Goal: Information Seeking & Learning: Learn about a topic

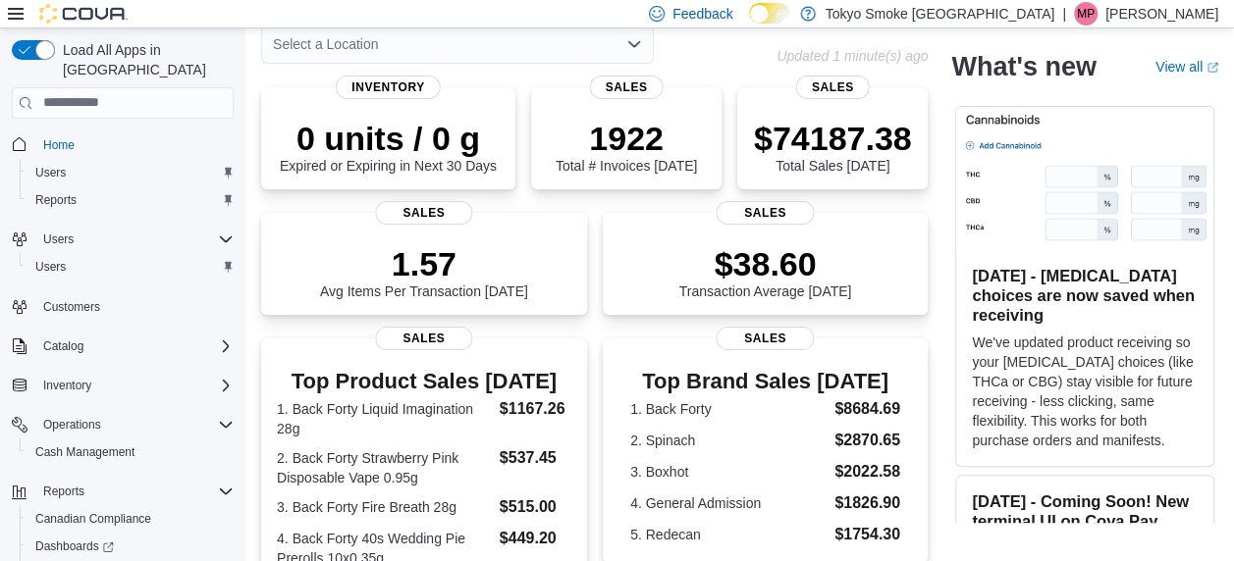
scroll to position [84, 0]
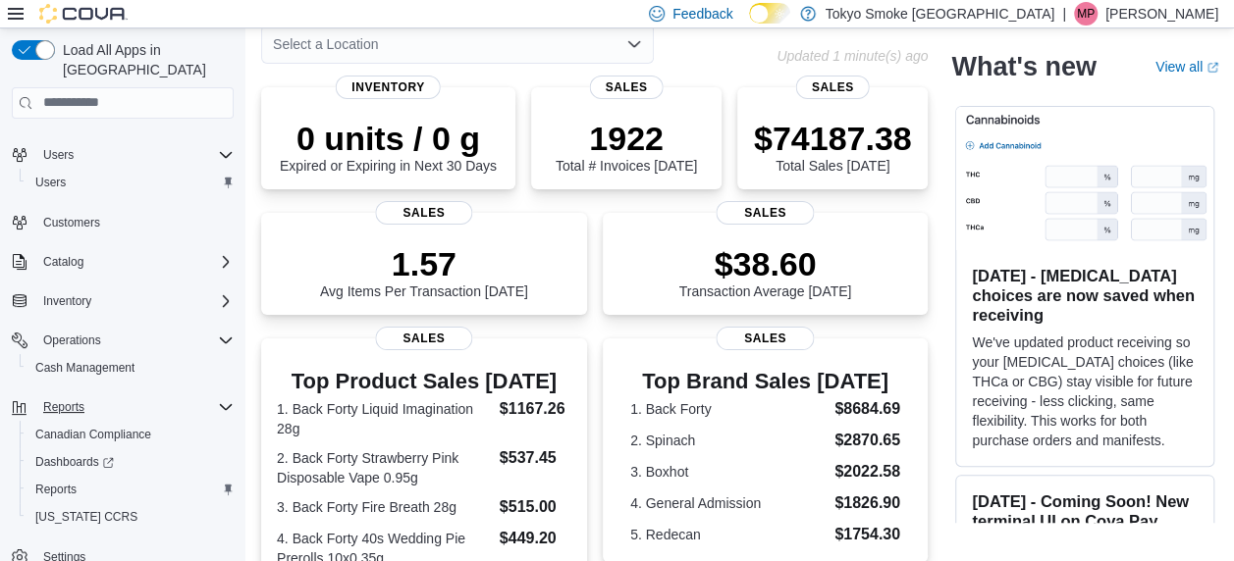
click at [218, 400] on icon "Complex example" at bounding box center [226, 408] width 16 height 16
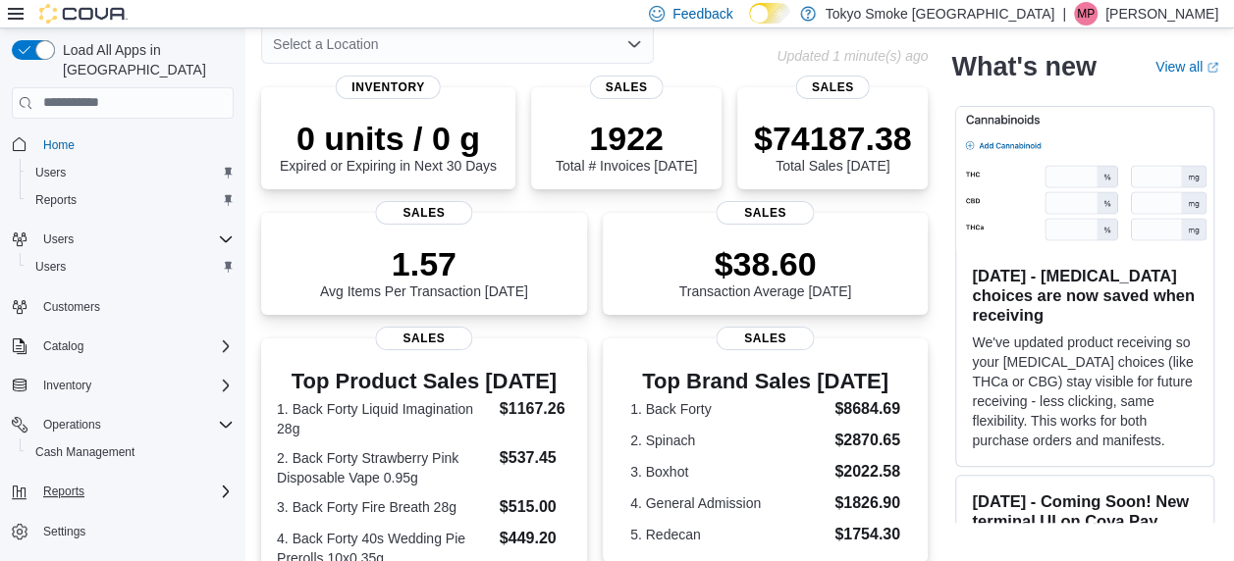
scroll to position [0, 0]
click at [220, 484] on icon "Complex example" at bounding box center [226, 492] width 16 height 16
click at [100, 188] on div "Reports" at bounding box center [130, 200] width 206 height 24
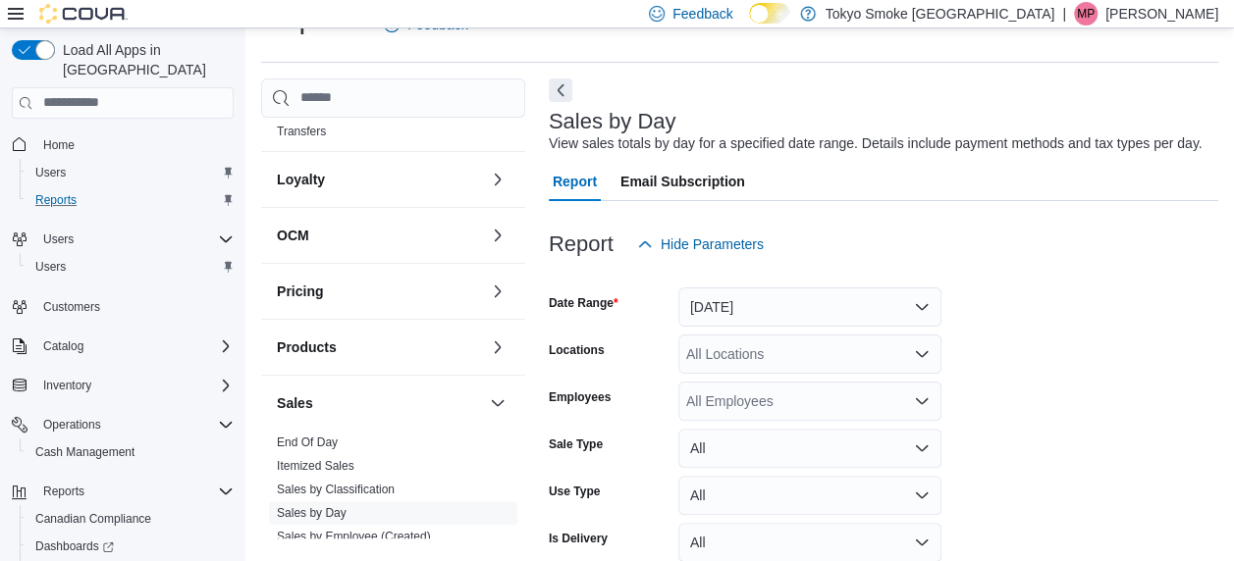
scroll to position [883, 0]
click at [332, 512] on link "Sales by Day" at bounding box center [312, 513] width 70 height 14
click at [850, 309] on button "Yesterday" at bounding box center [809, 307] width 263 height 39
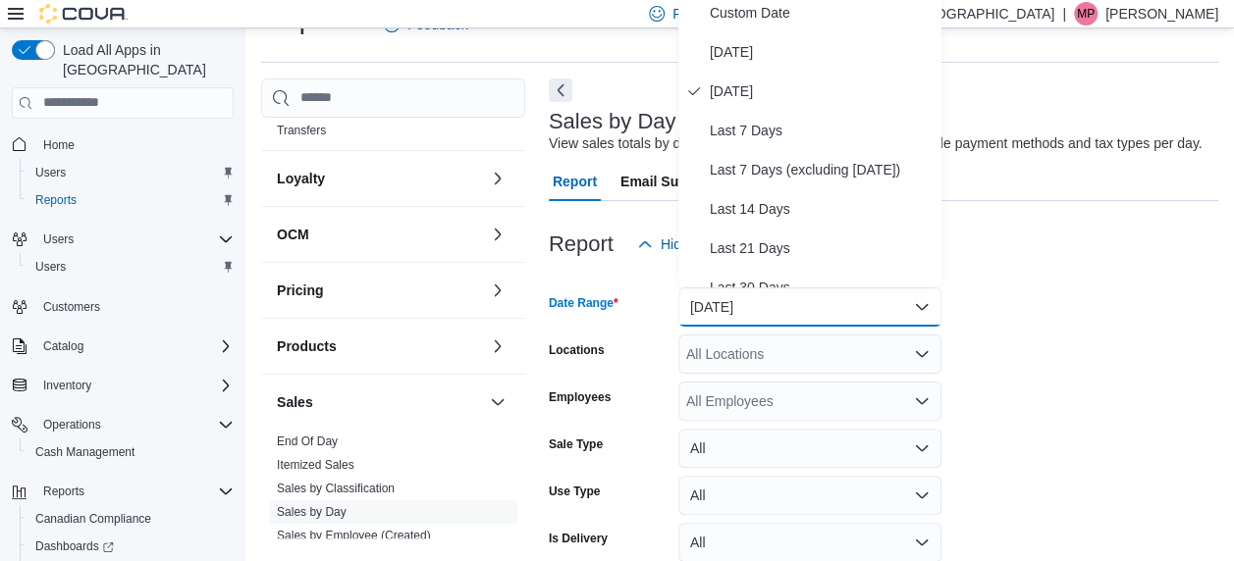
scroll to position [37, 0]
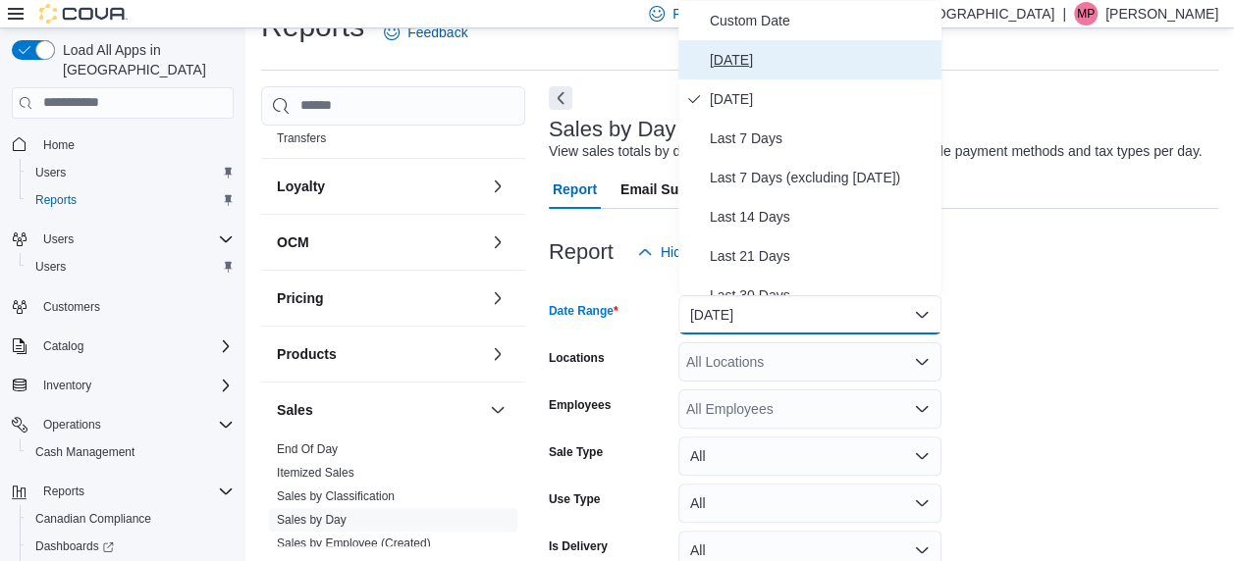
click at [740, 53] on span "Today" at bounding box center [822, 60] width 224 height 24
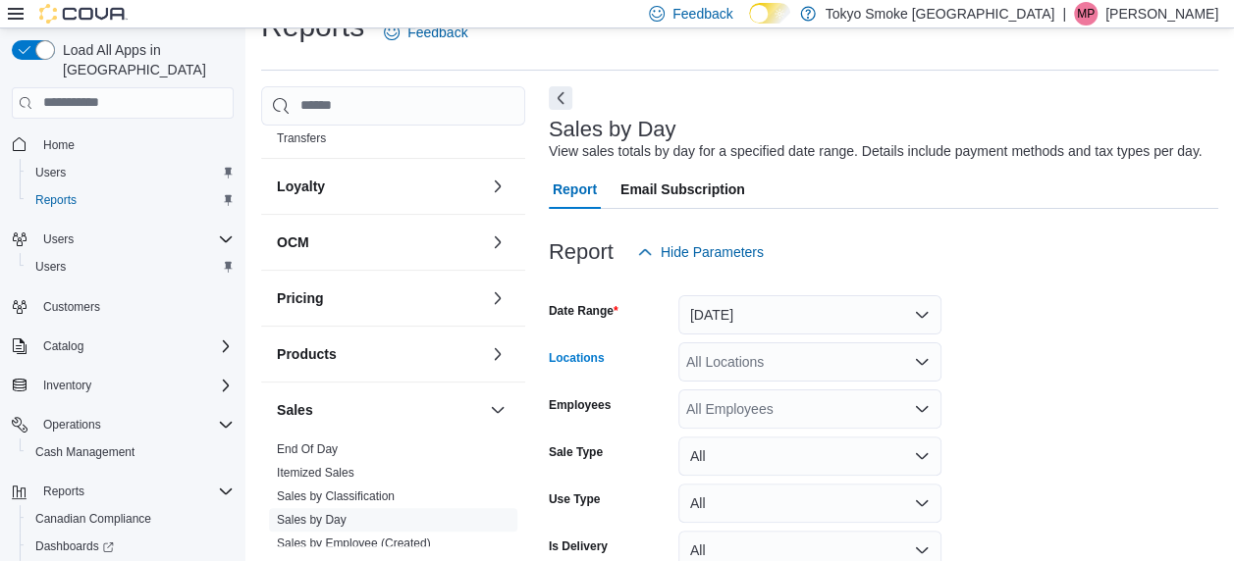
click at [747, 357] on div "All Locations" at bounding box center [809, 362] width 263 height 39
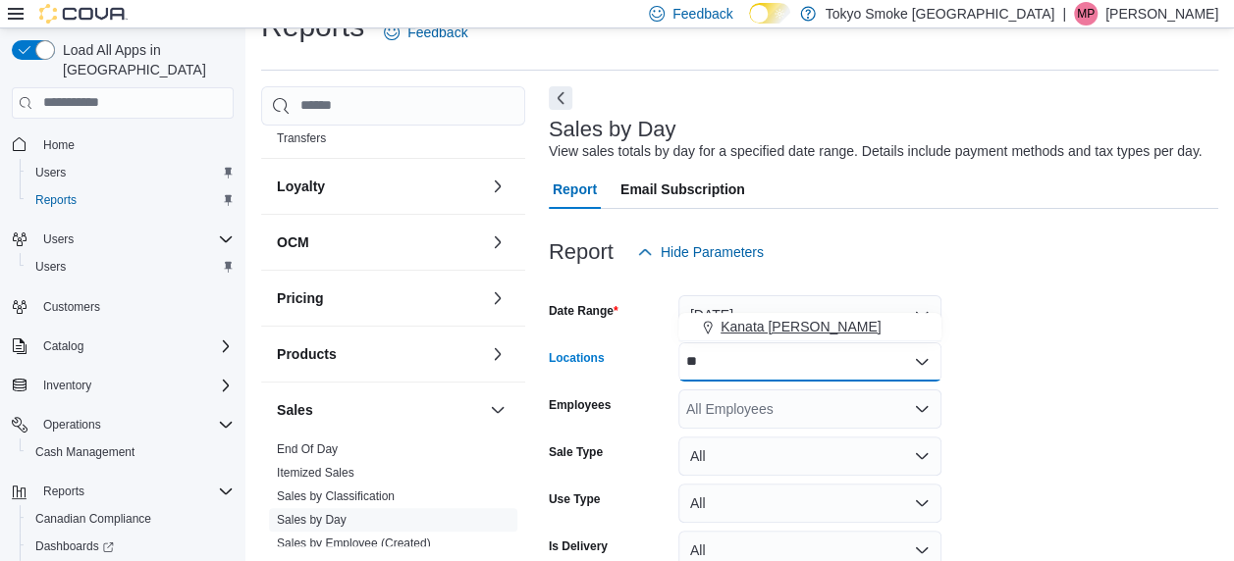
type input "**"
click at [726, 326] on span "Kanata Earl Grey" at bounding box center [801, 327] width 160 height 20
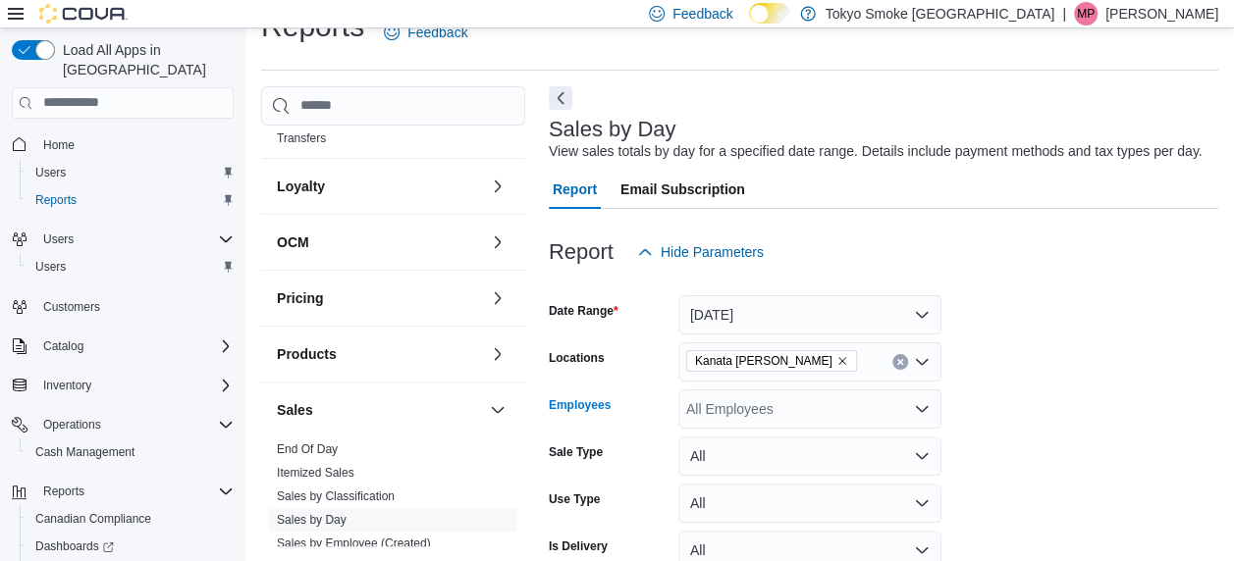
click at [734, 405] on div "All Employees" at bounding box center [809, 409] width 263 height 39
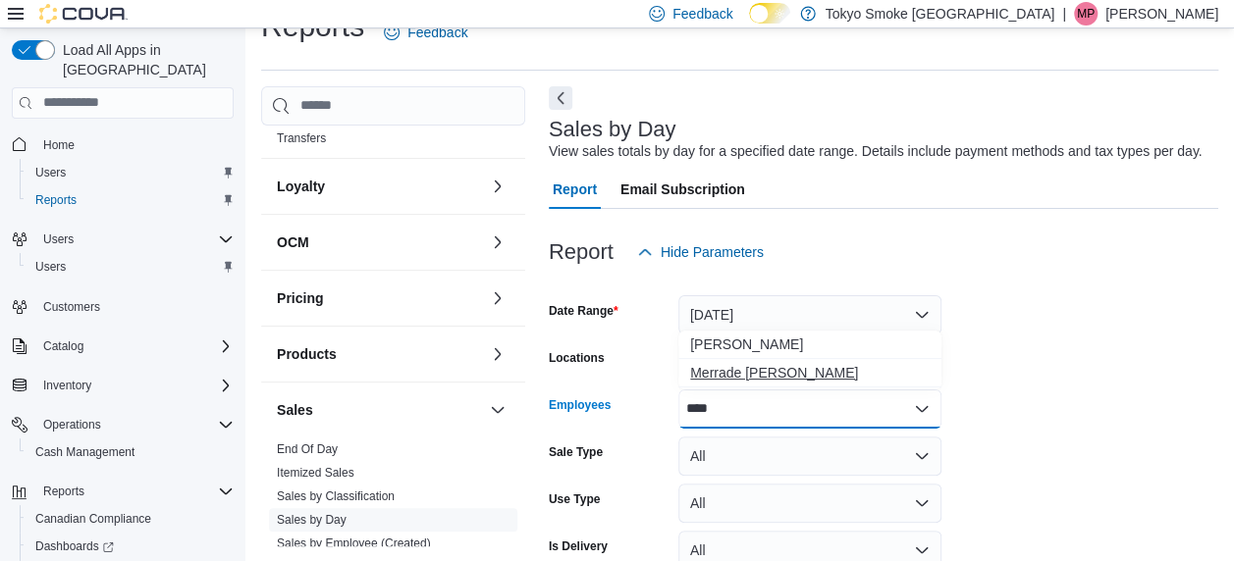
type input "****"
click at [743, 379] on span "Merrade Simeoni" at bounding box center [810, 373] width 240 height 20
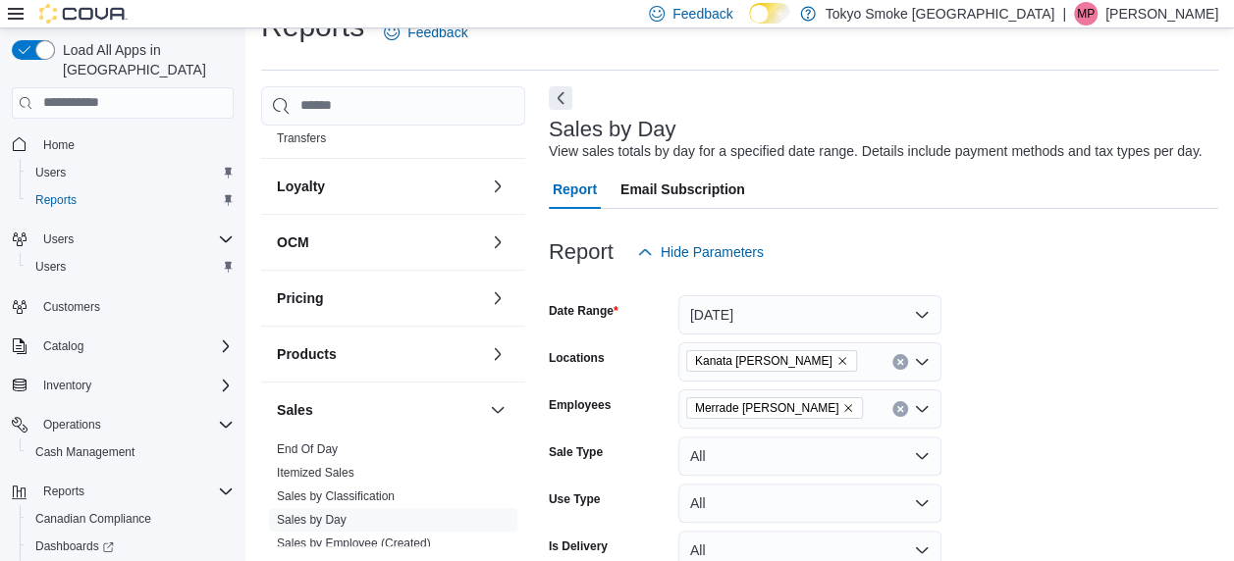
click at [1099, 353] on form "Date Range Today Locations Kanata Earl Grey Employees Merrade Simeoni Sale Type…" at bounding box center [883, 448] width 669 height 353
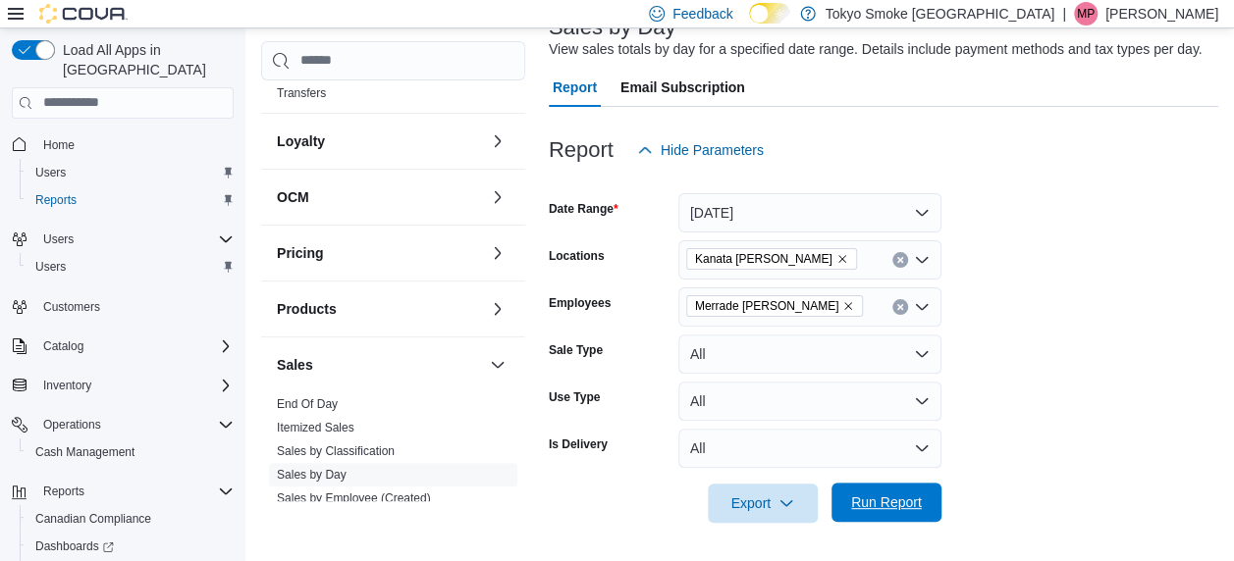
click at [921, 499] on span "Run Report" at bounding box center [886, 502] width 86 height 39
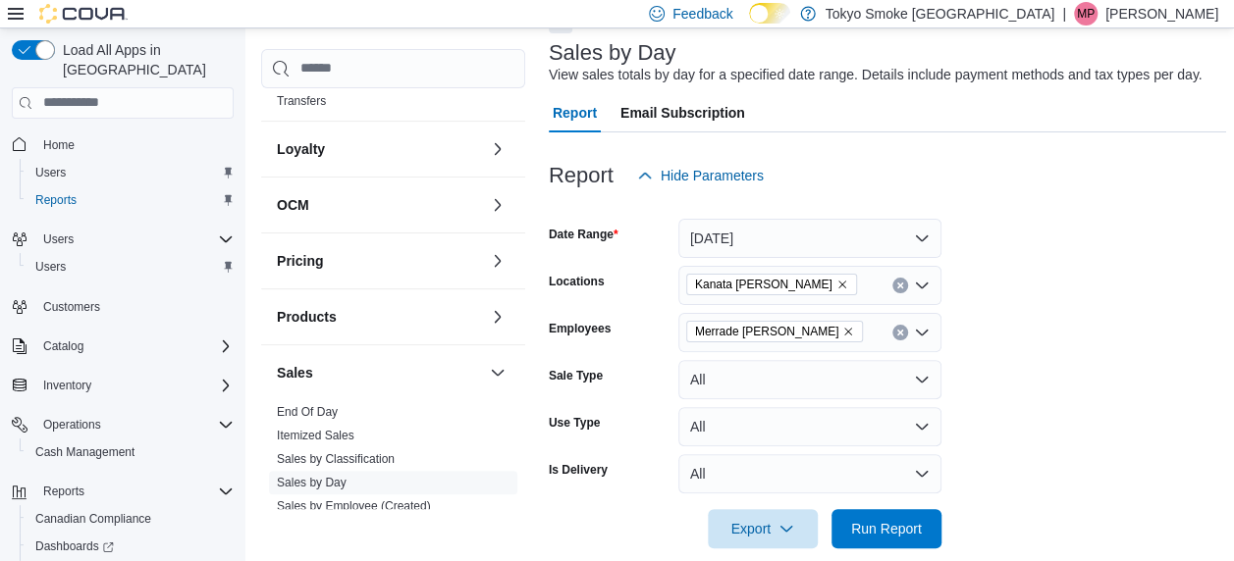
scroll to position [112, 0]
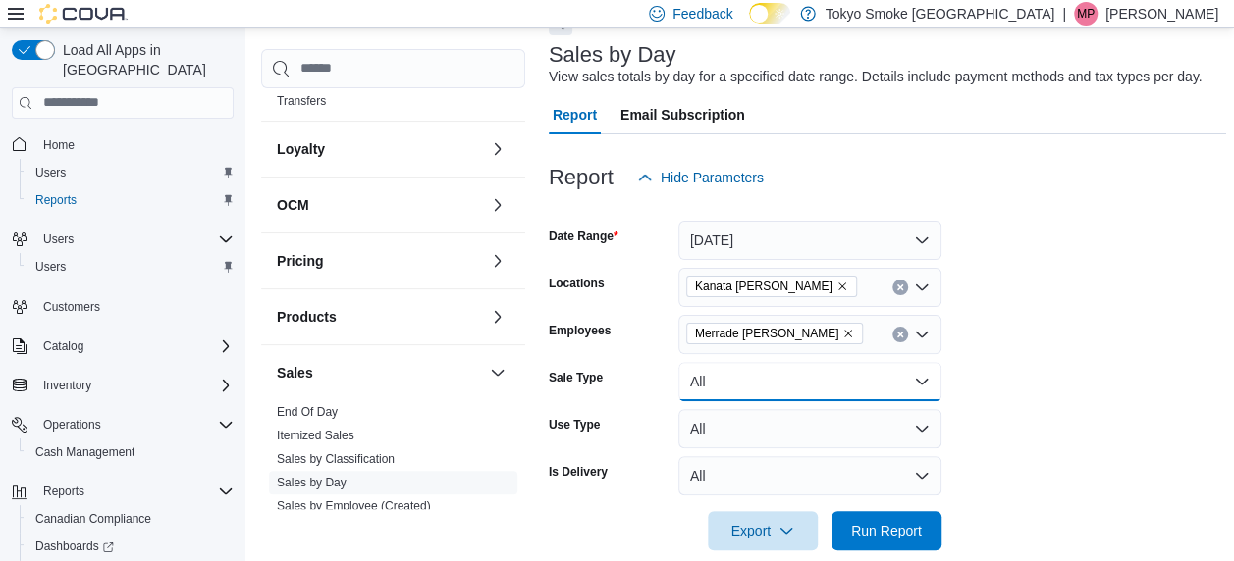
click at [765, 379] on button "All" at bounding box center [809, 381] width 263 height 39
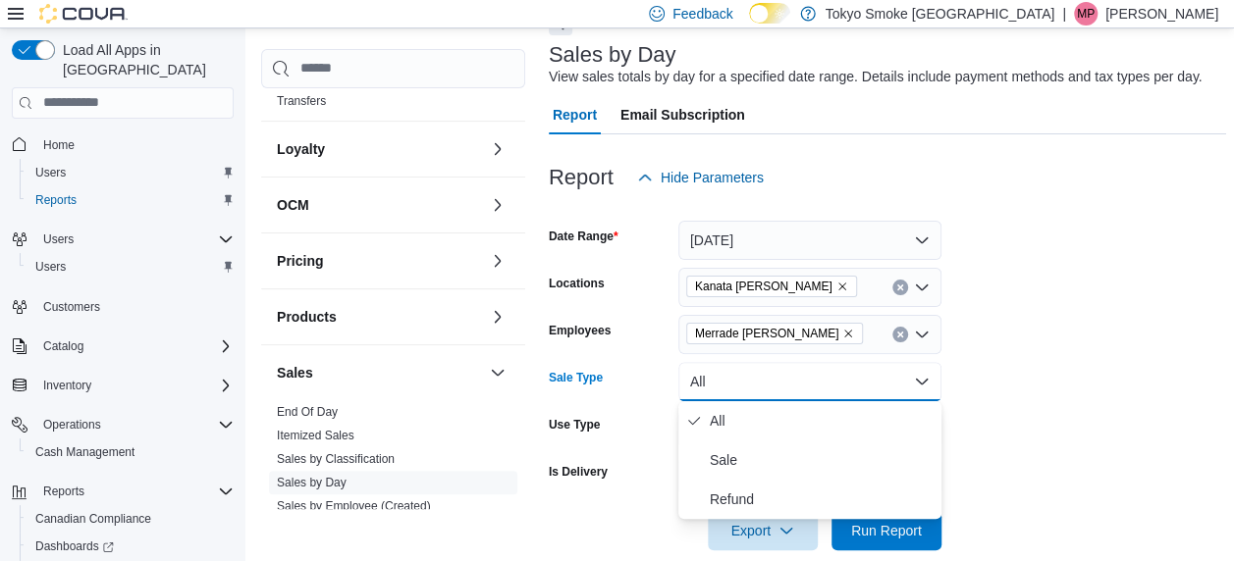
click at [765, 379] on button "All" at bounding box center [809, 381] width 263 height 39
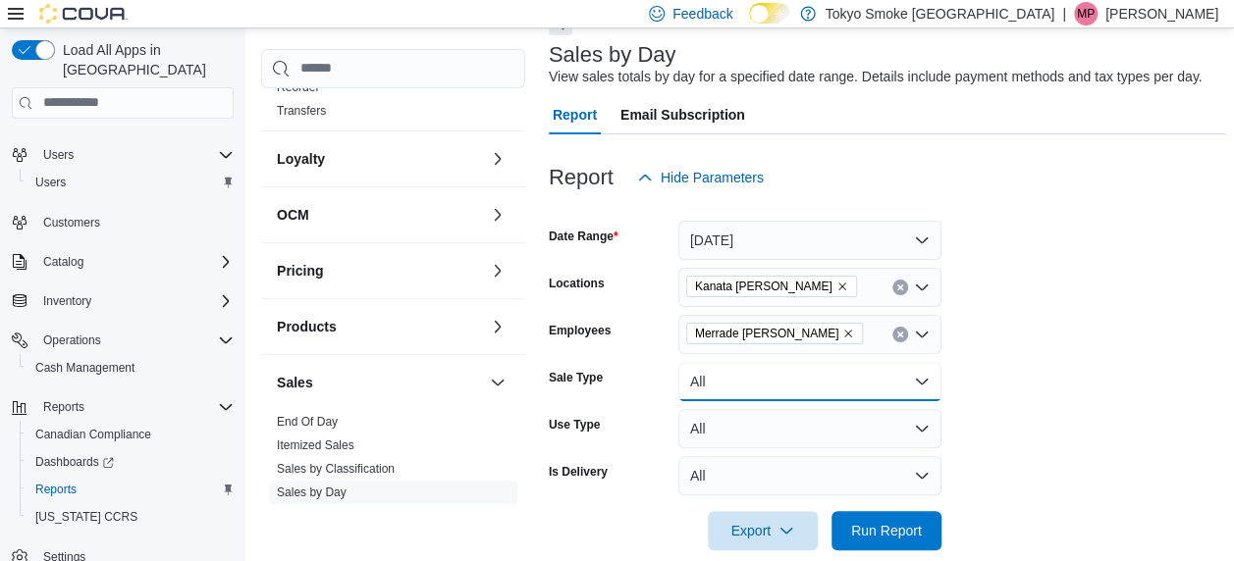
scroll to position [872, 0]
click at [390, 266] on button "Pricing" at bounding box center [379, 273] width 205 height 20
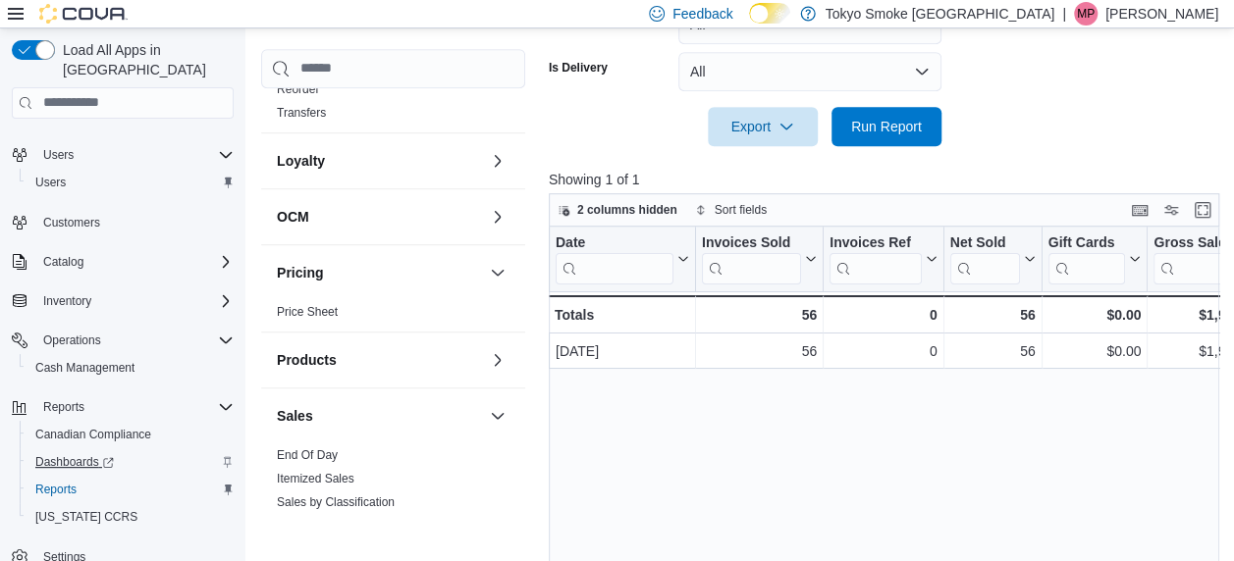
scroll to position [613, 0]
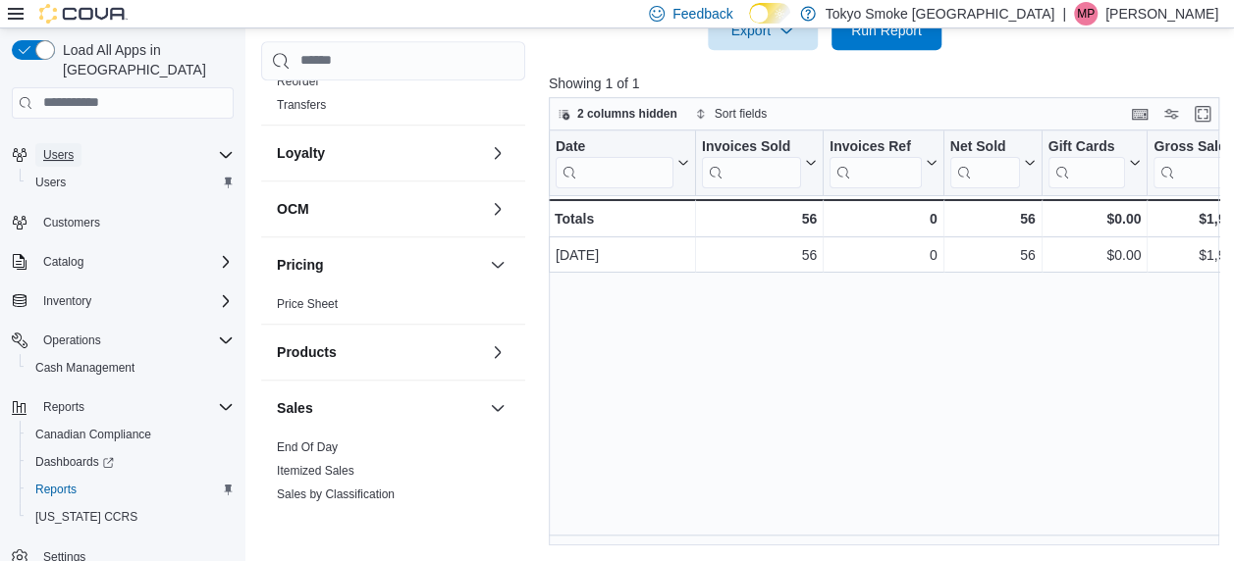
click at [38, 143] on button "Users" at bounding box center [58, 155] width 46 height 24
click at [38, 134] on span "Reports" at bounding box center [55, 142] width 41 height 16
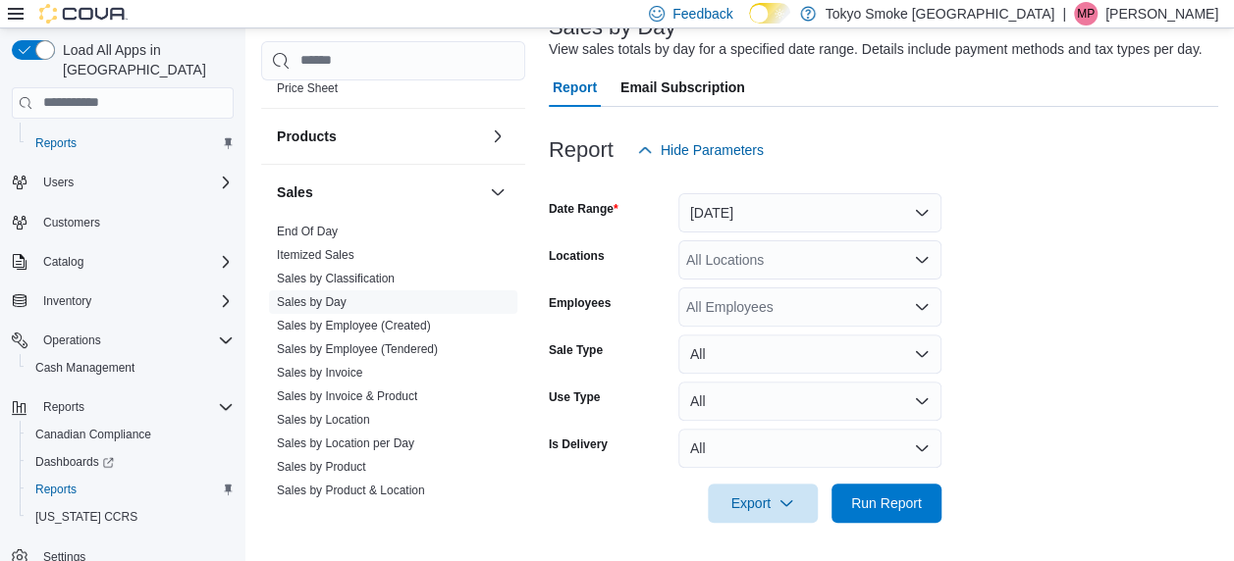
scroll to position [1092, 0]
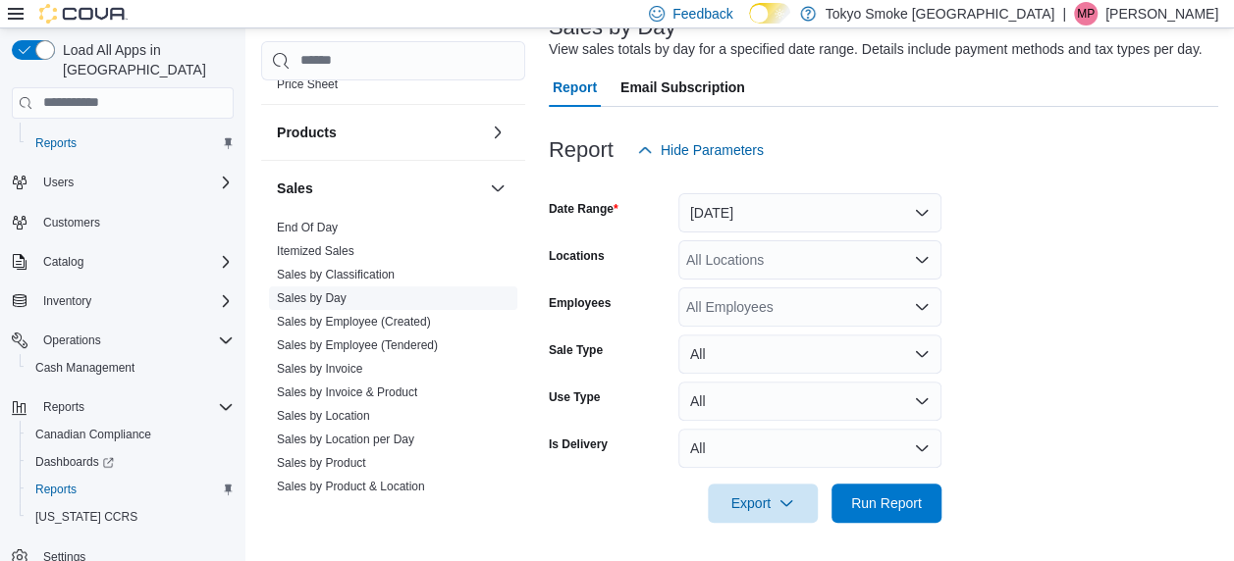
click at [322, 287] on span "Sales by Day" at bounding box center [393, 299] width 248 height 24
click at [795, 228] on button "Yesterday" at bounding box center [809, 212] width 263 height 39
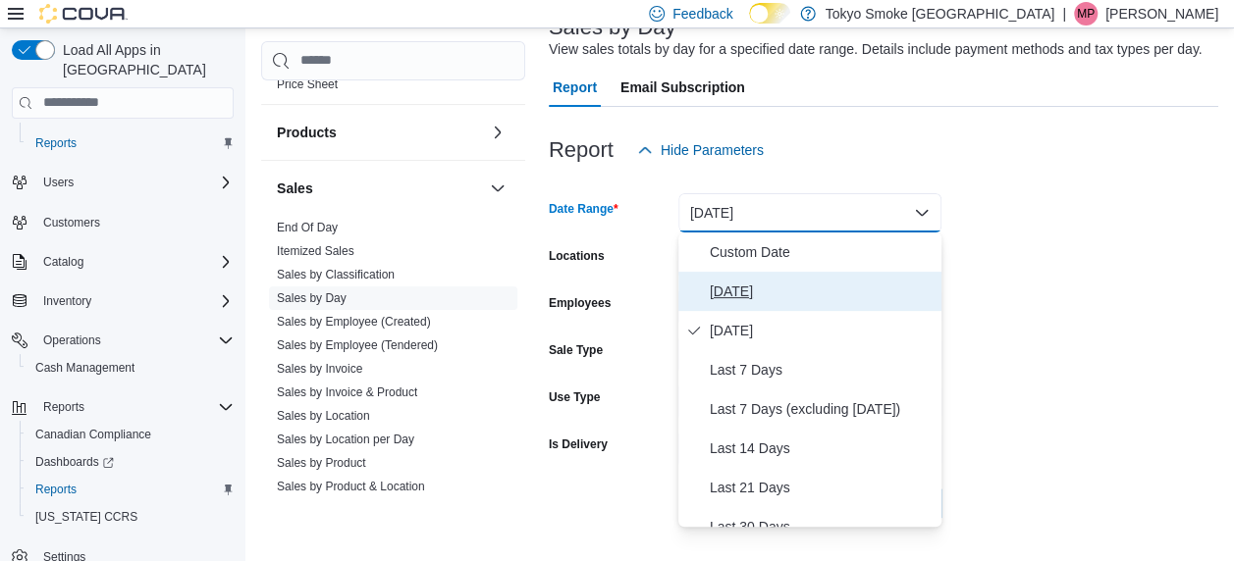
click at [731, 294] on span "Today" at bounding box center [822, 292] width 224 height 24
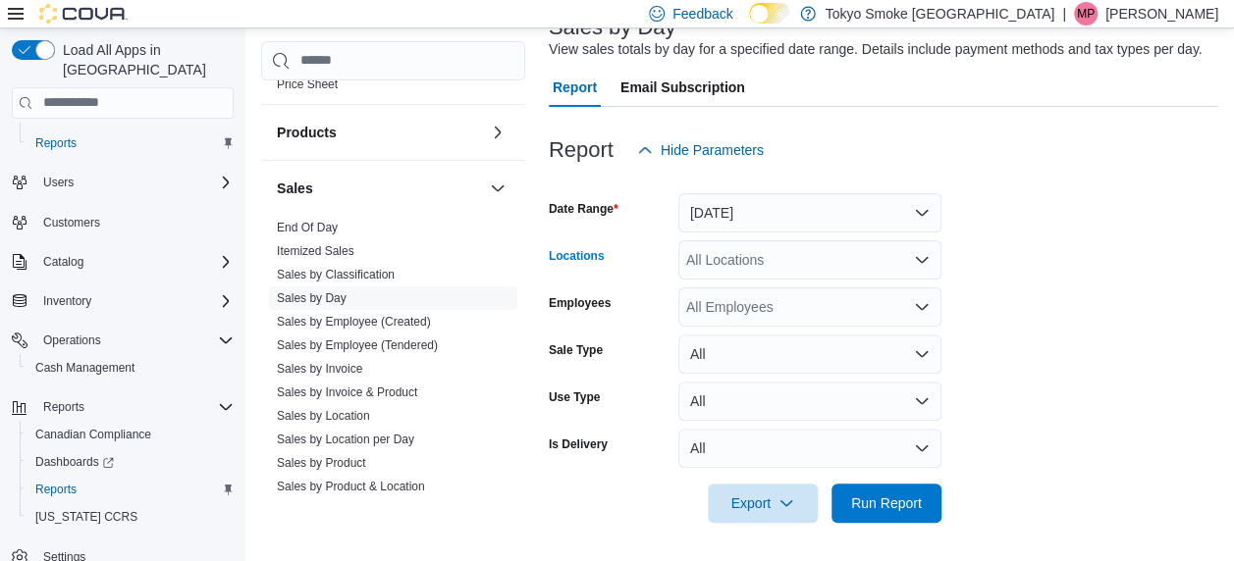
click at [772, 246] on div "All Locations" at bounding box center [809, 259] width 263 height 39
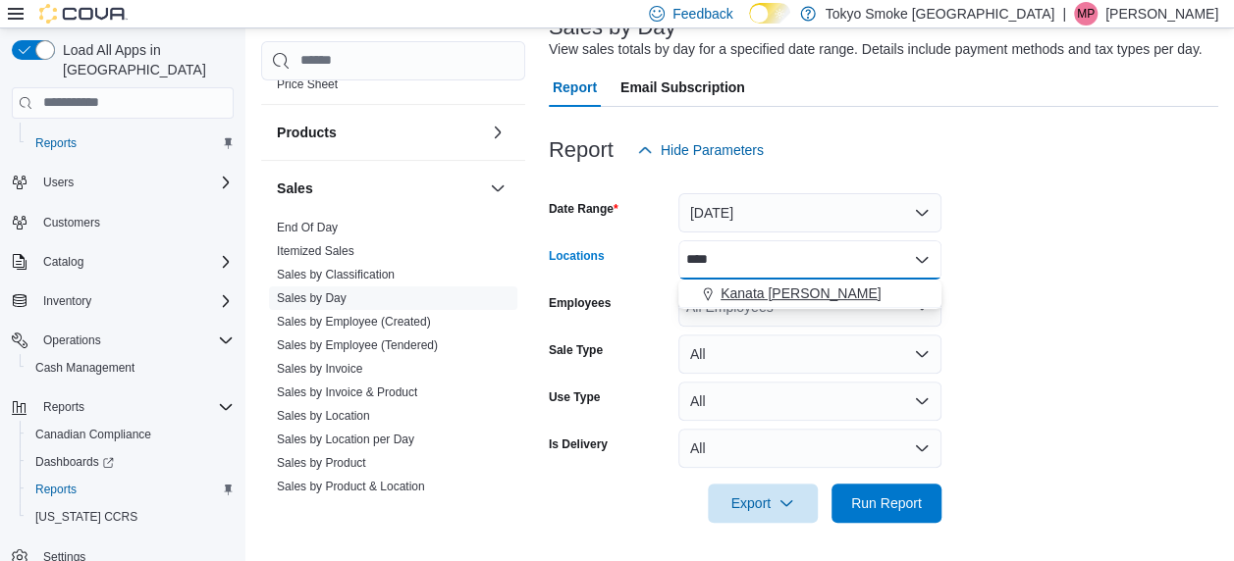
type input "****"
click at [787, 284] on span "Kanata Earl Grey" at bounding box center [801, 294] width 160 height 20
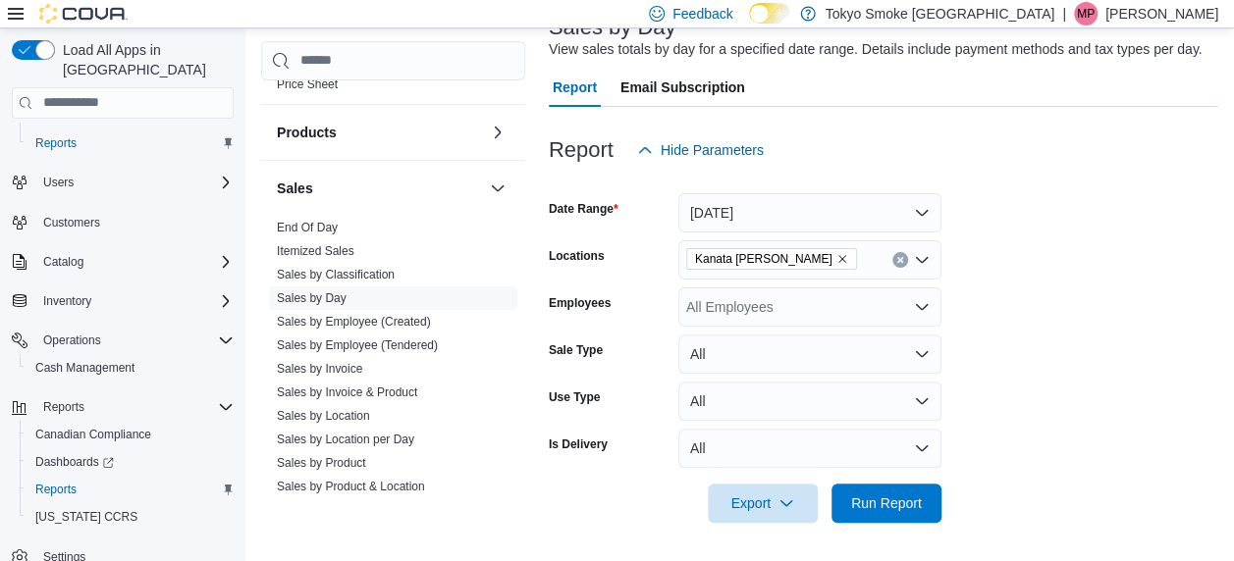
click at [1107, 255] on form "Date Range Today Locations Kanata Earl Grey Employees All Employees Sale Type A…" at bounding box center [883, 346] width 669 height 353
click at [856, 294] on div "All Employees" at bounding box center [809, 307] width 263 height 39
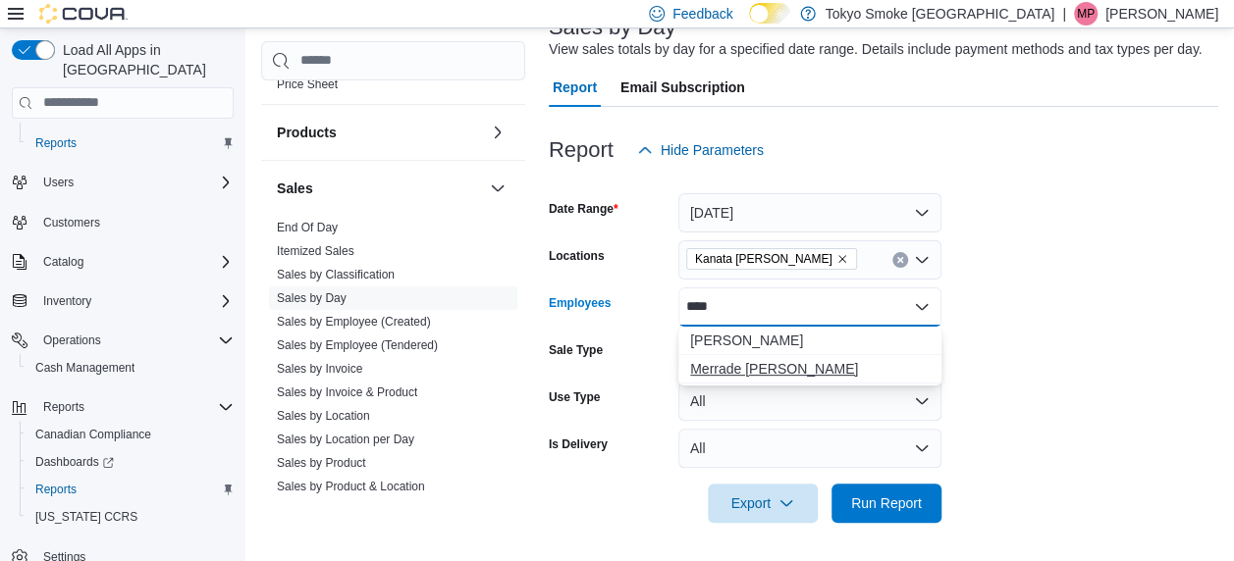
type input "****"
click at [762, 362] on span "Merrade Simeoni" at bounding box center [810, 369] width 240 height 20
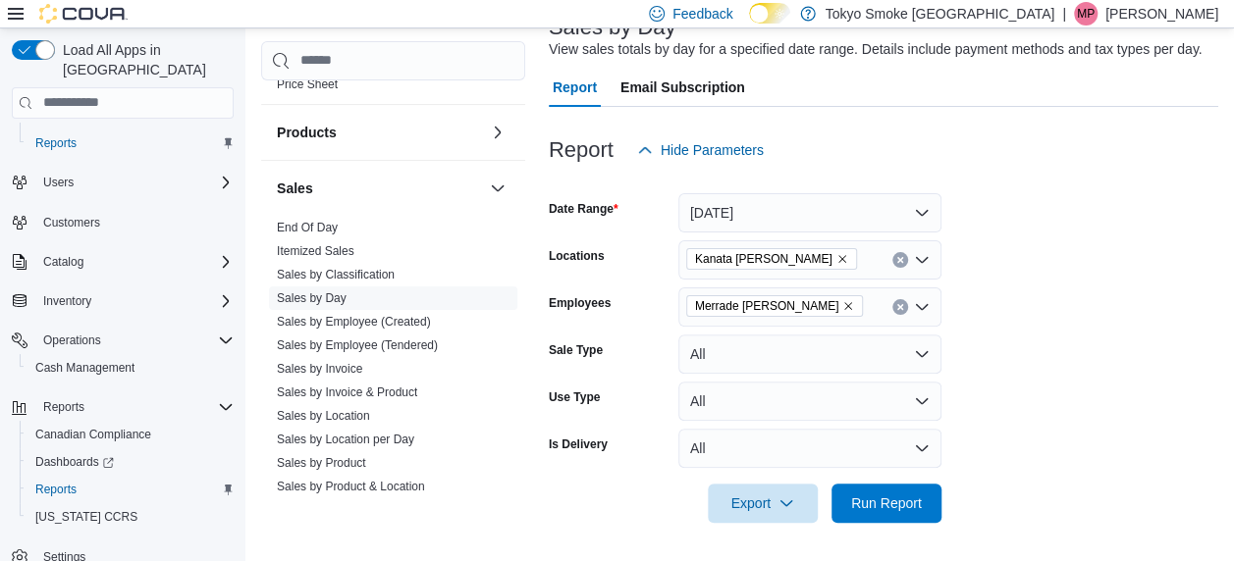
click at [1132, 379] on form "Date Range Today Locations Kanata Earl Grey Employees Merrade Simeoni Sale Type…" at bounding box center [883, 346] width 669 height 353
click at [909, 487] on span "Run Report" at bounding box center [886, 502] width 86 height 39
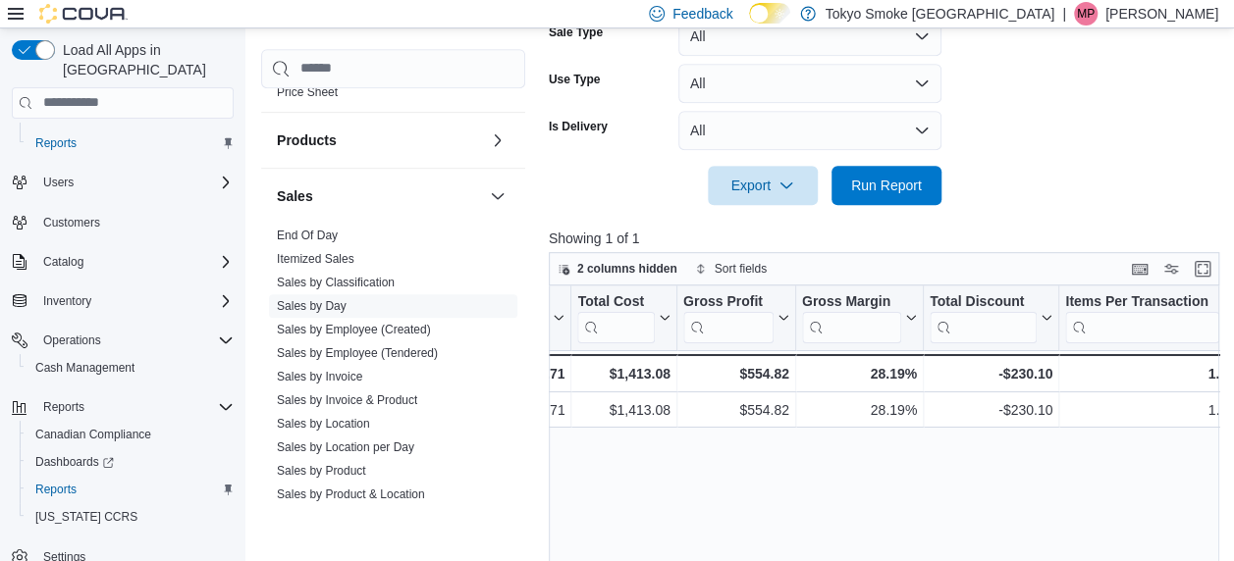
scroll to position [0, 1018]
click at [1050, 316] on icon at bounding box center [1049, 318] width 16 height 12
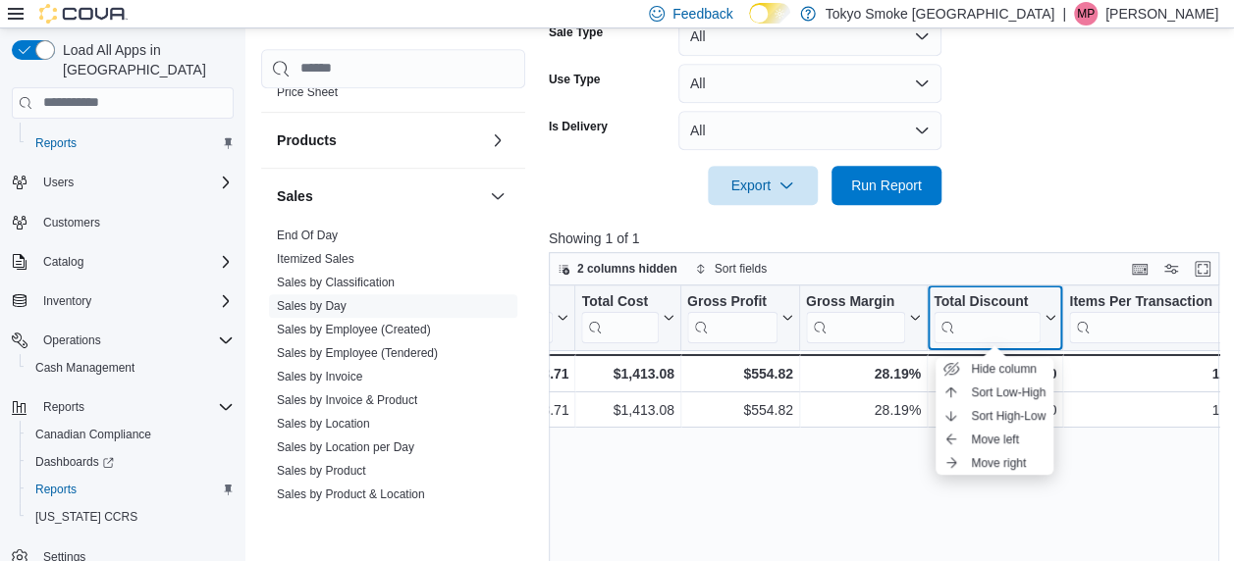
click at [1050, 316] on icon at bounding box center [1049, 318] width 16 height 12
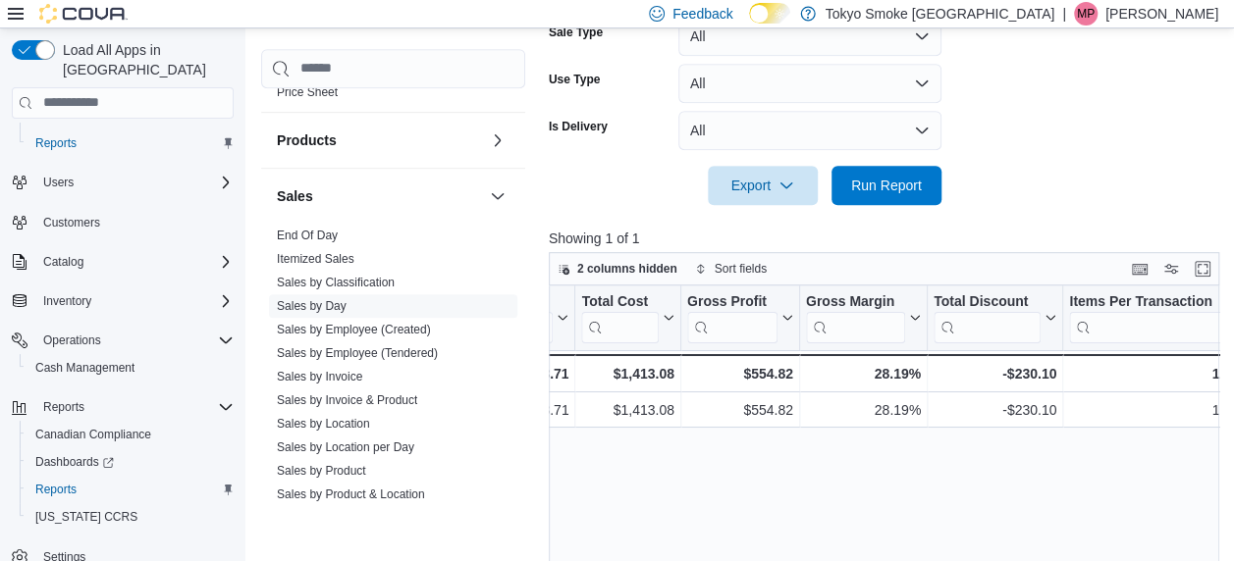
click at [703, 505] on div "Date Click to view column header actions Invoices Sold Click to view column hea…" at bounding box center [887, 494] width 677 height 416
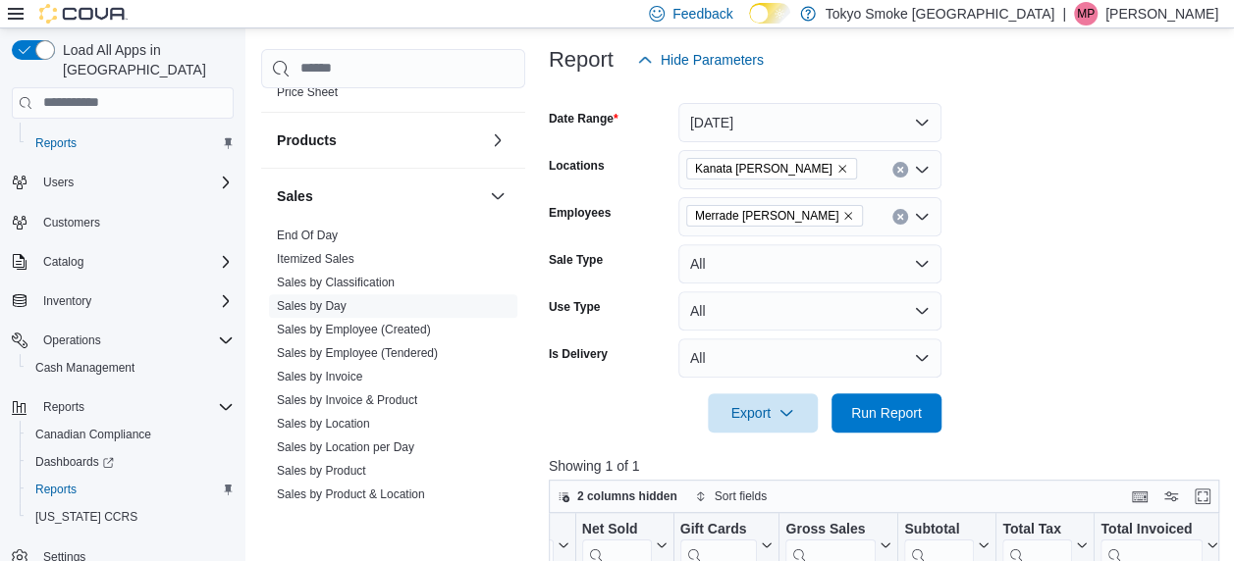
scroll to position [228, 0]
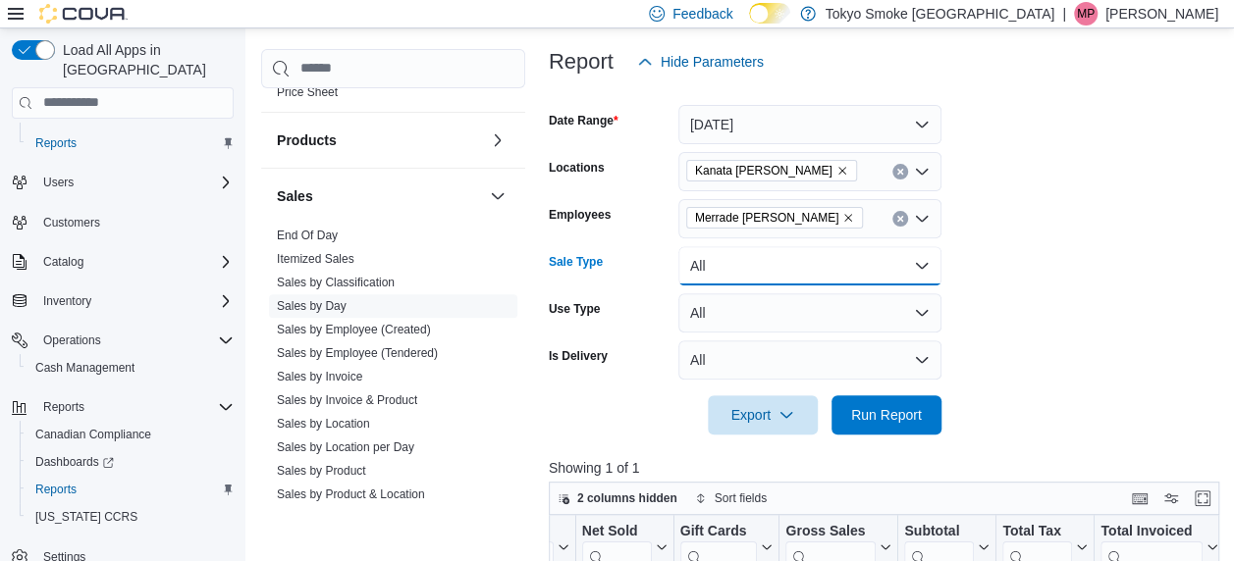
click at [752, 270] on button "All" at bounding box center [809, 265] width 263 height 39
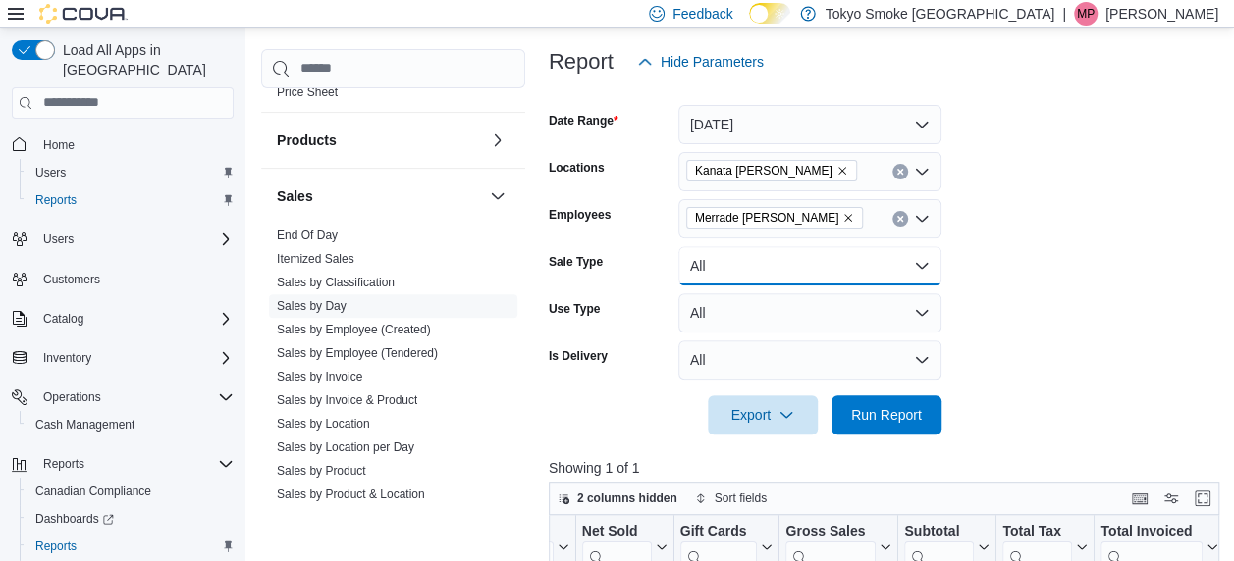
scroll to position [57, 0]
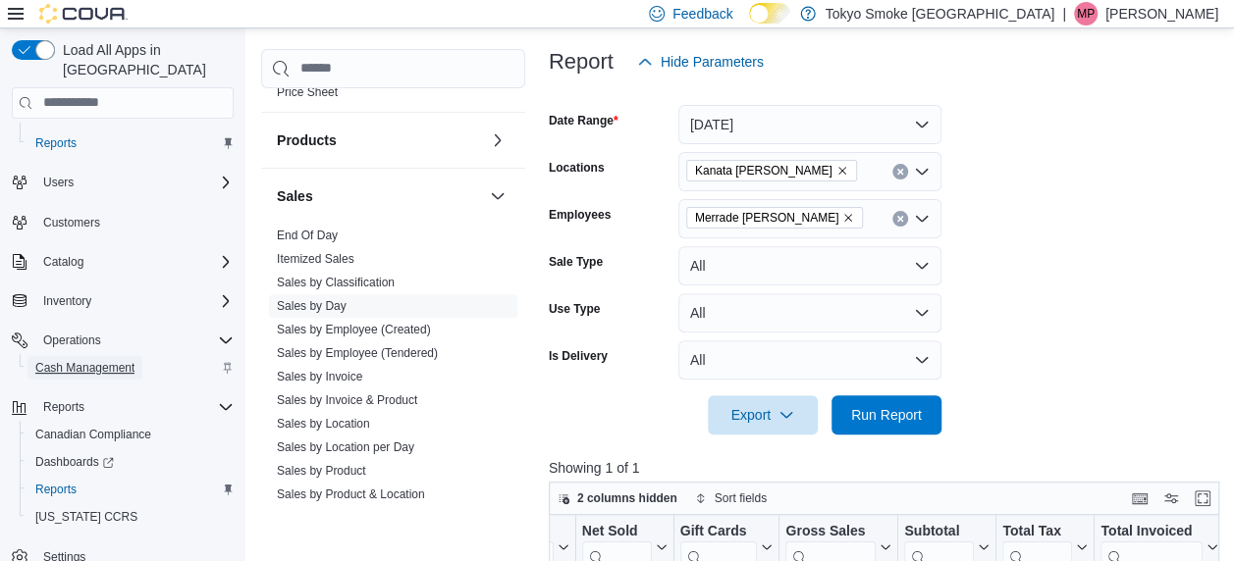
click at [104, 360] on span "Cash Management" at bounding box center [84, 368] width 99 height 16
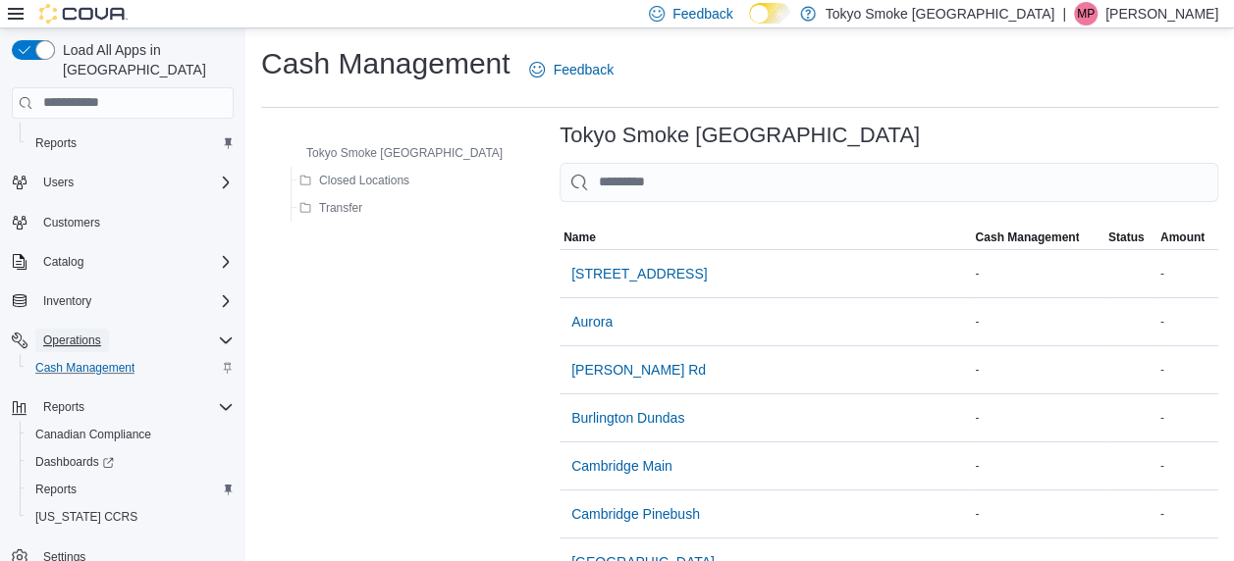
click at [96, 333] on span "Operations" at bounding box center [72, 341] width 58 height 16
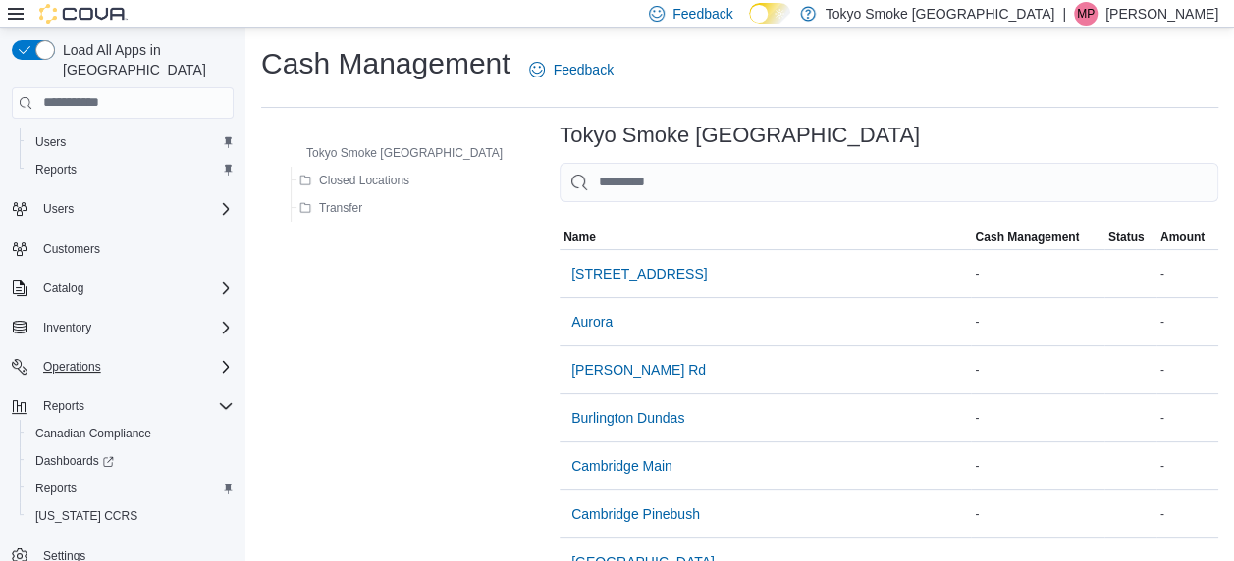
scroll to position [29, 0]
click at [71, 242] on span "Customers" at bounding box center [71, 250] width 57 height 16
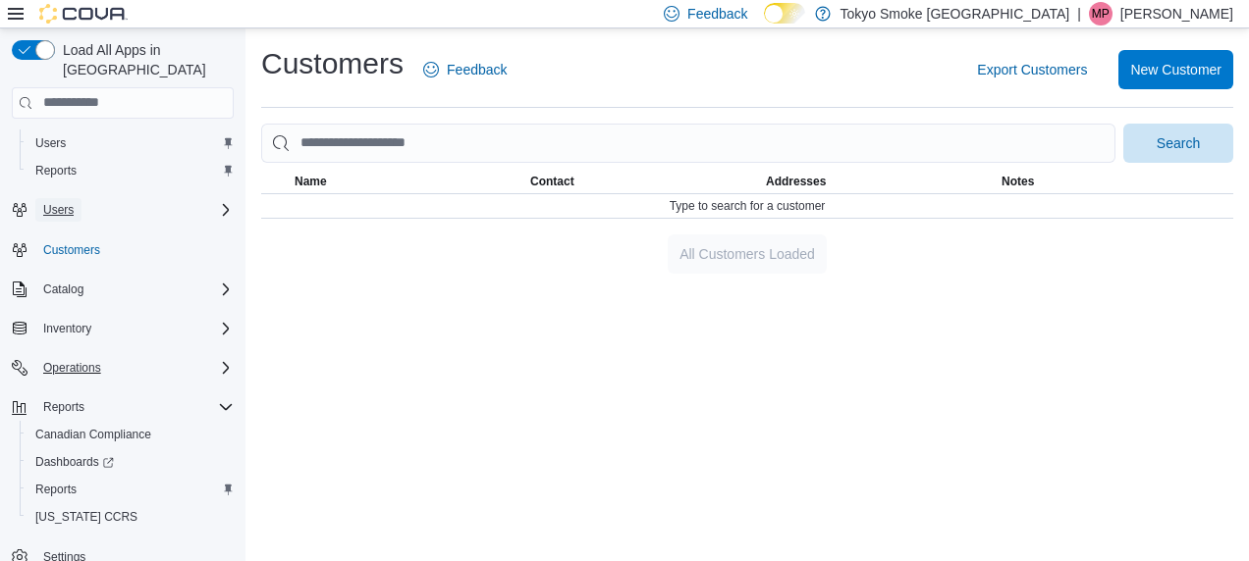
click at [80, 198] on button "Users" at bounding box center [58, 210] width 46 height 24
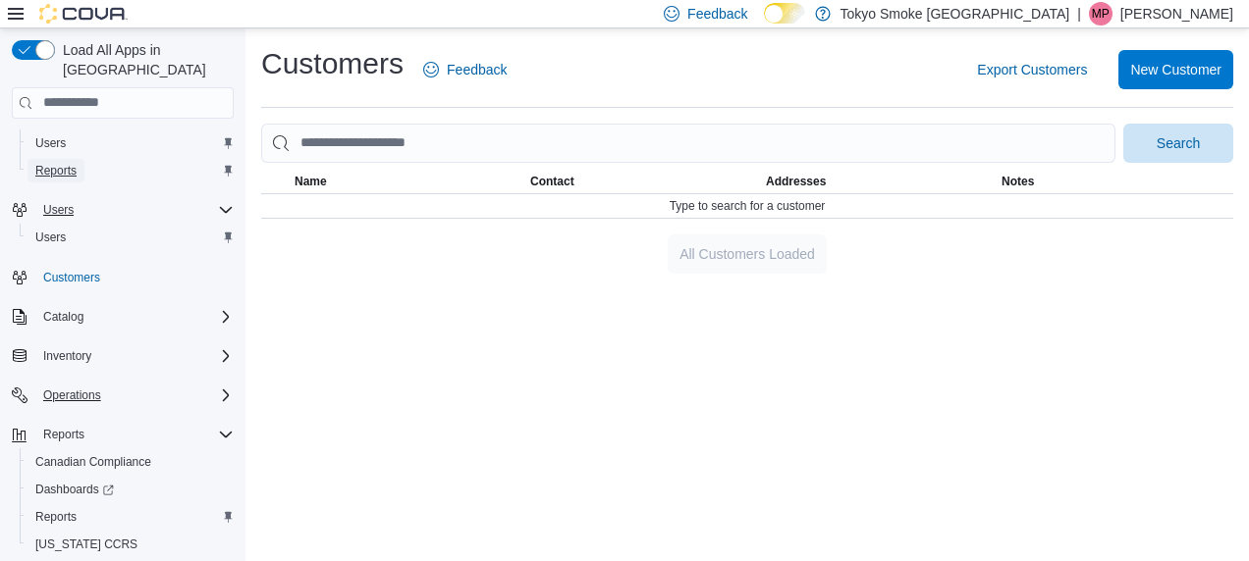
click at [63, 163] on span "Reports" at bounding box center [55, 171] width 41 height 16
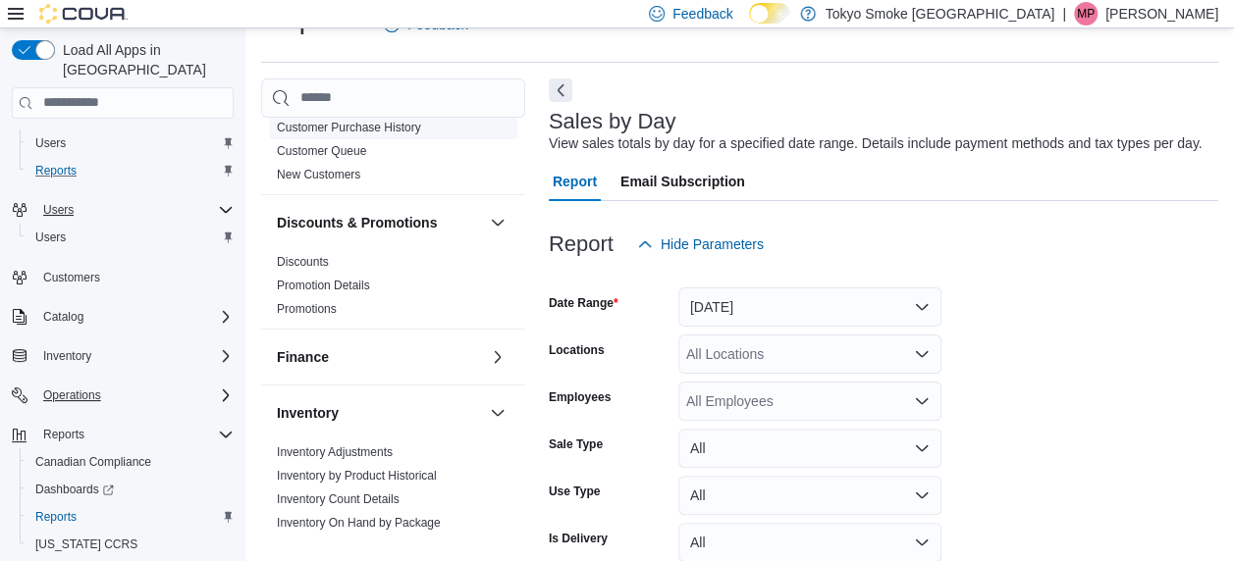
scroll to position [302, 0]
click at [300, 255] on link "Discounts" at bounding box center [303, 262] width 52 height 14
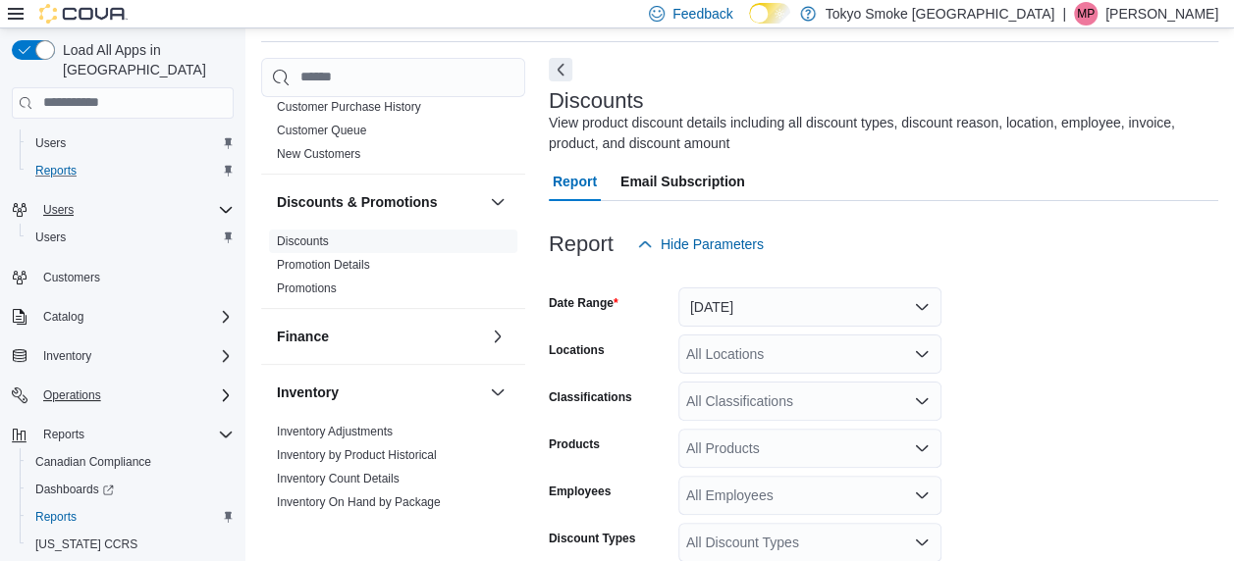
scroll to position [195, 0]
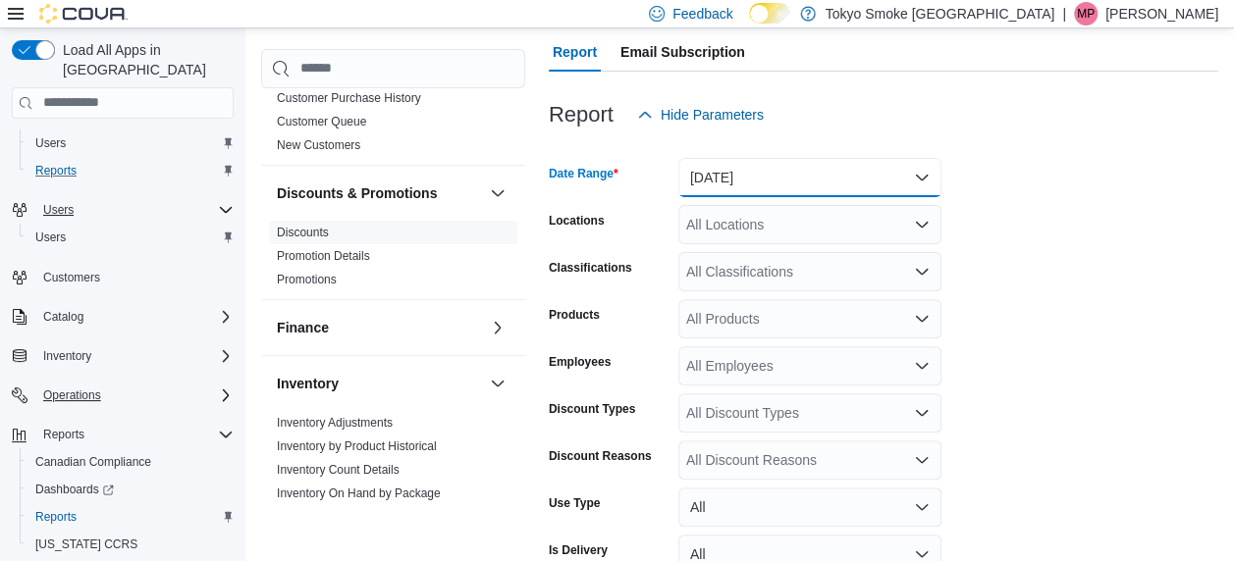
click at [775, 181] on button "Yesterday" at bounding box center [809, 177] width 263 height 39
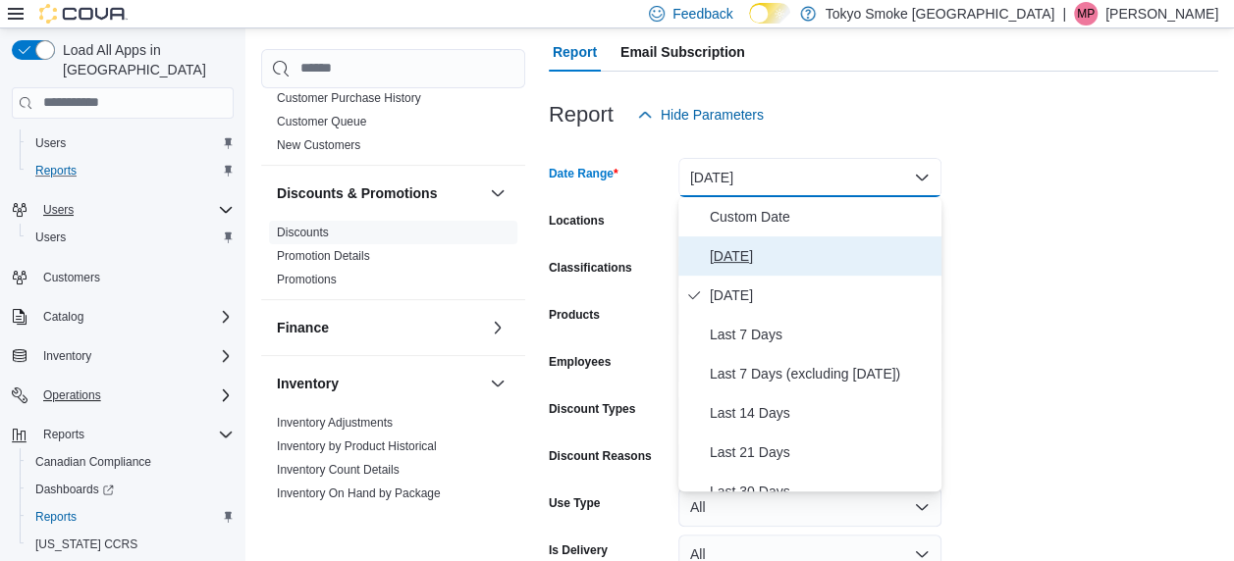
click at [712, 249] on span "Today" at bounding box center [822, 256] width 224 height 24
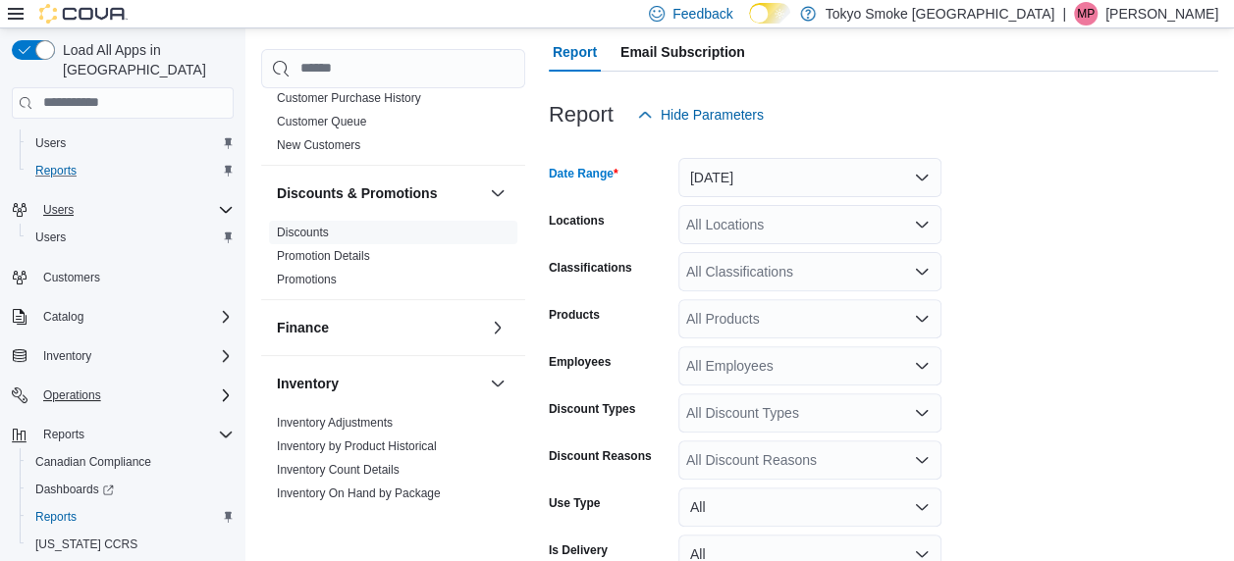
click at [730, 232] on div "All Locations" at bounding box center [809, 224] width 263 height 39
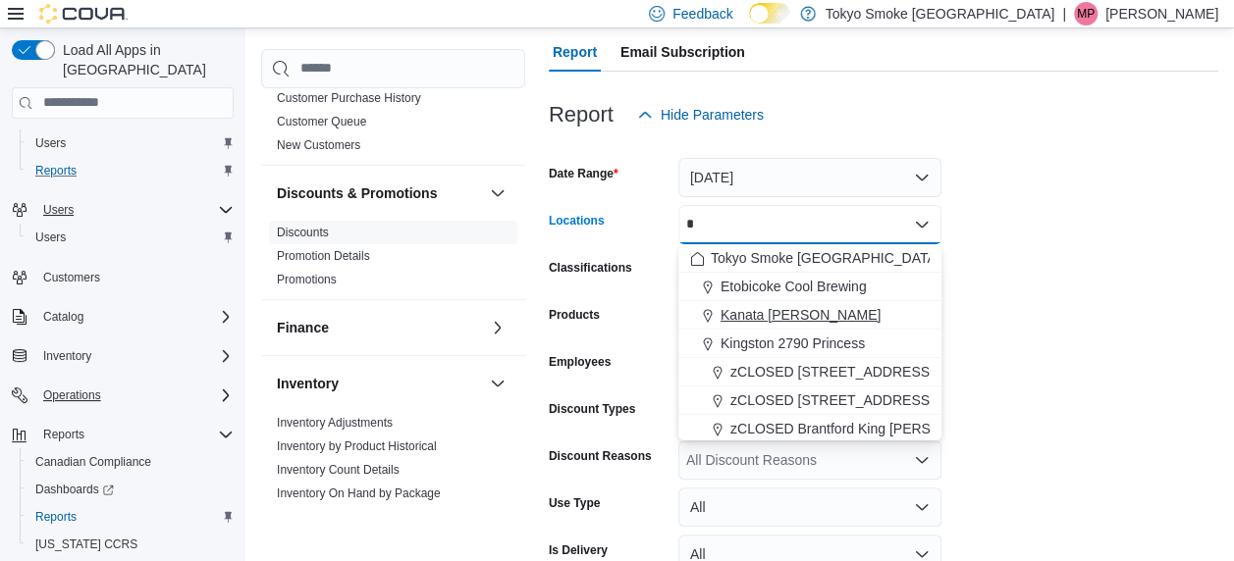
type input "*"
click at [806, 316] on span "Kanata Earl Grey" at bounding box center [801, 315] width 160 height 20
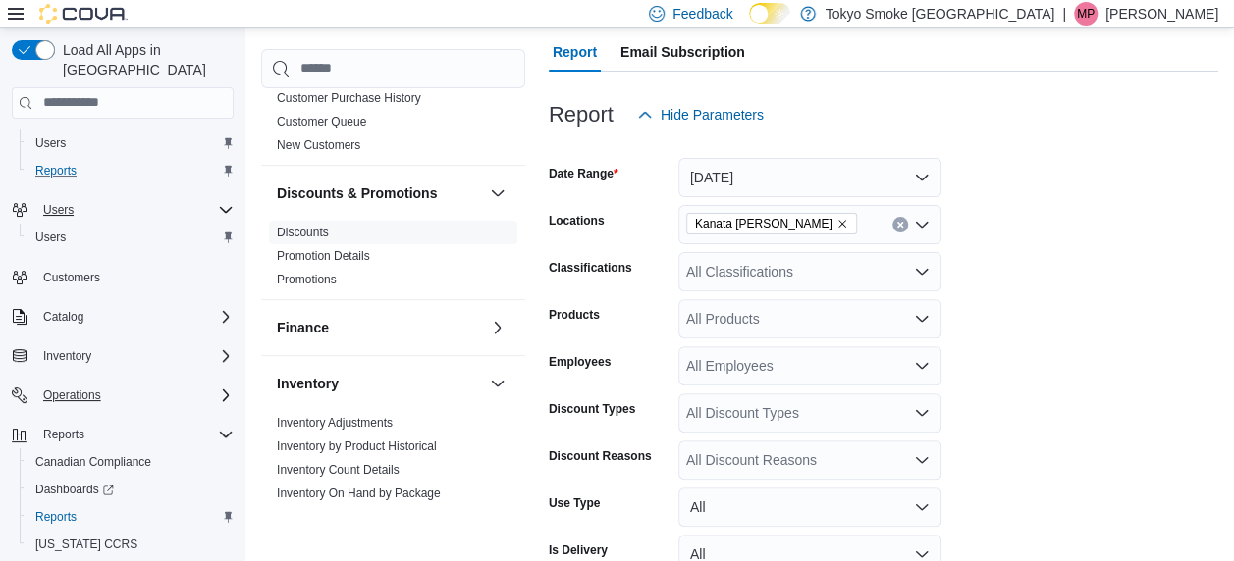
click at [594, 360] on label "Employees" at bounding box center [580, 362] width 62 height 16
click at [686, 360] on input "Employees" at bounding box center [687, 366] width 2 height 24
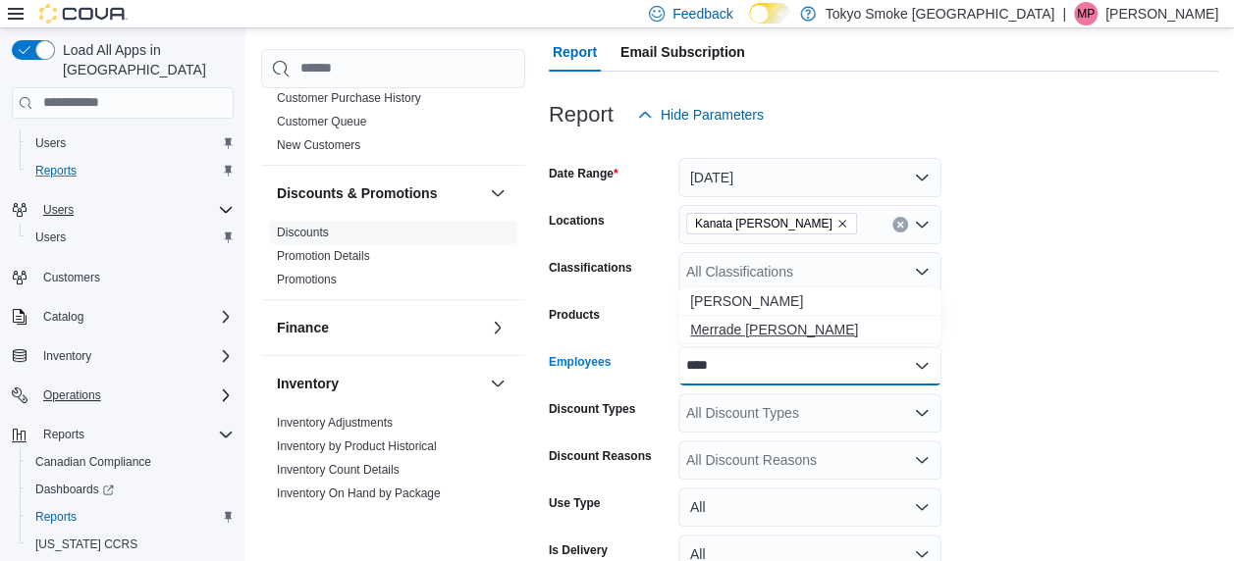
type input "****"
click at [764, 327] on span "Merrade Simeoni" at bounding box center [810, 330] width 240 height 20
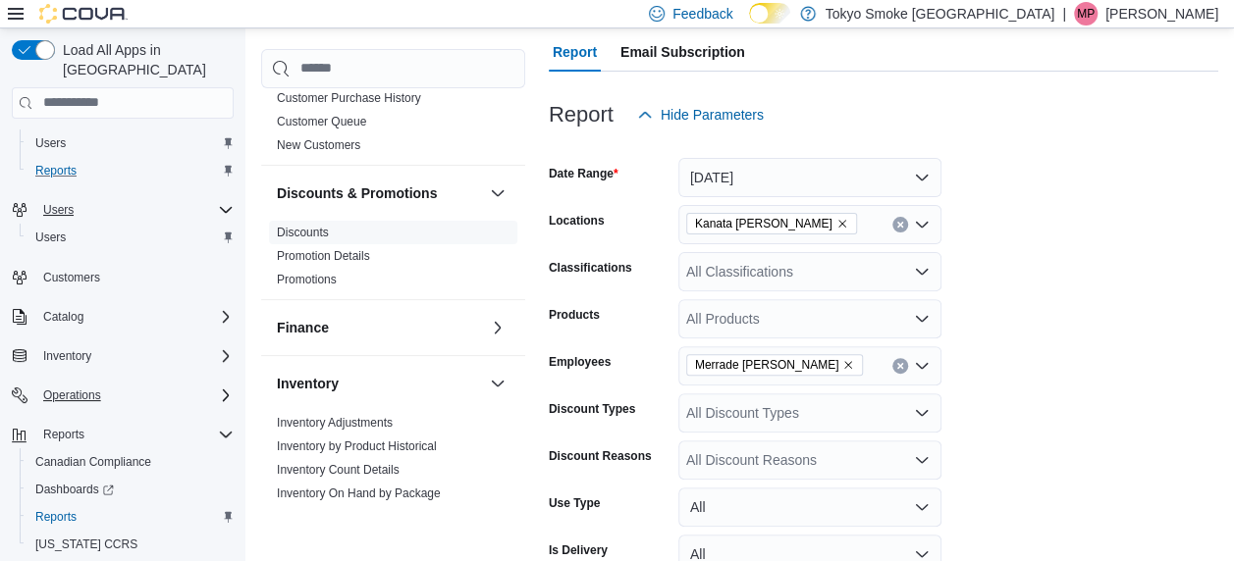
click at [1088, 342] on form "Date Range Today Locations Kanata Earl Grey Classifications All Classifications…" at bounding box center [883, 405] width 669 height 542
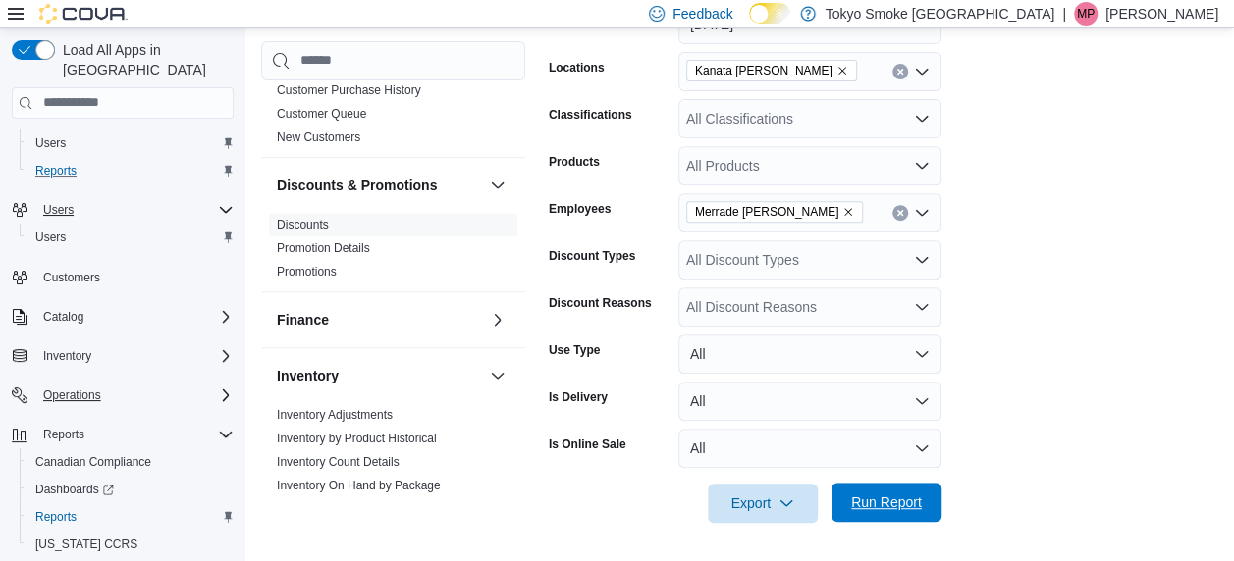
click at [852, 505] on span "Run Report" at bounding box center [886, 503] width 71 height 20
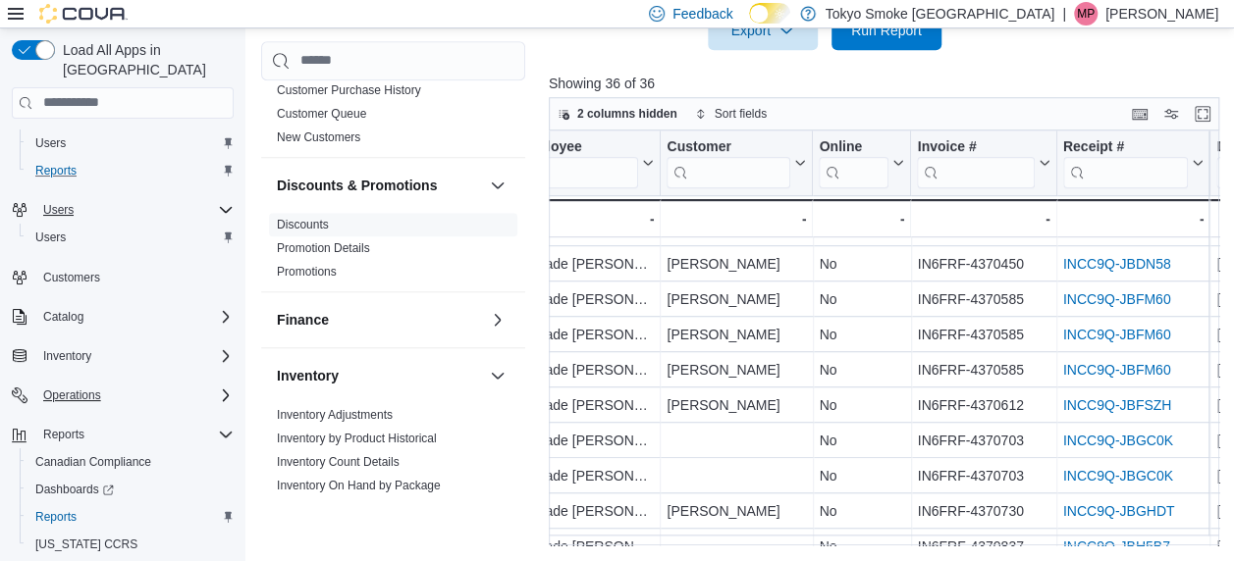
scroll to position [627, 523]
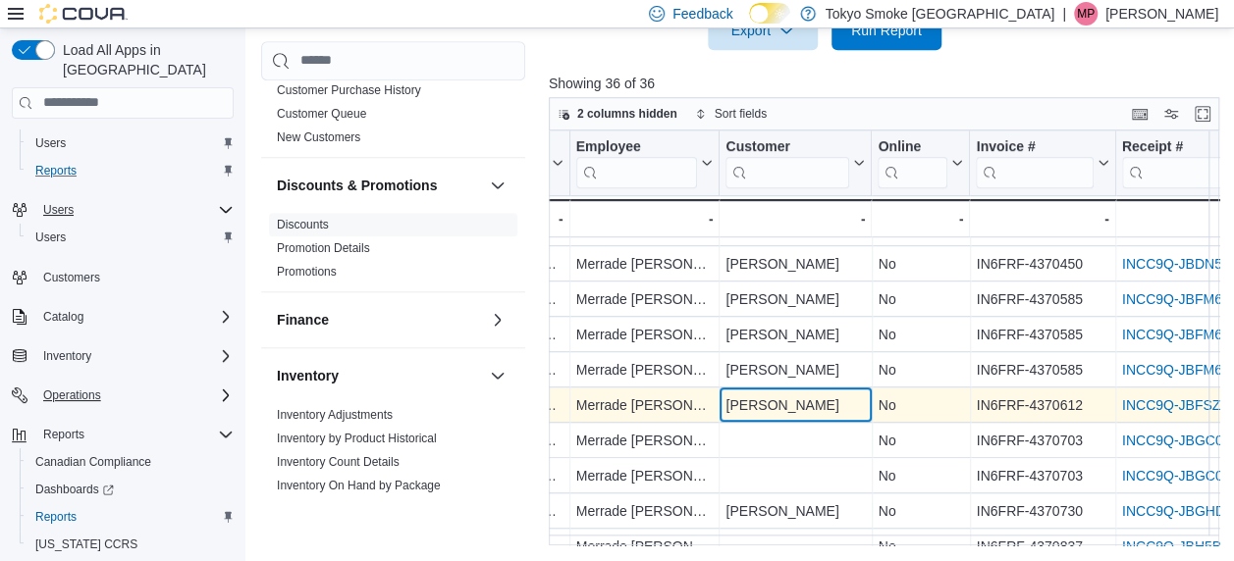
click at [742, 404] on div "Isiah Oyedapo" at bounding box center [794, 406] width 139 height 24
drag, startPoint x: 742, startPoint y: 404, endPoint x: 805, endPoint y: 406, distance: 62.9
click at [805, 406] on div "Isiah Oyedapo" at bounding box center [794, 406] width 139 height 24
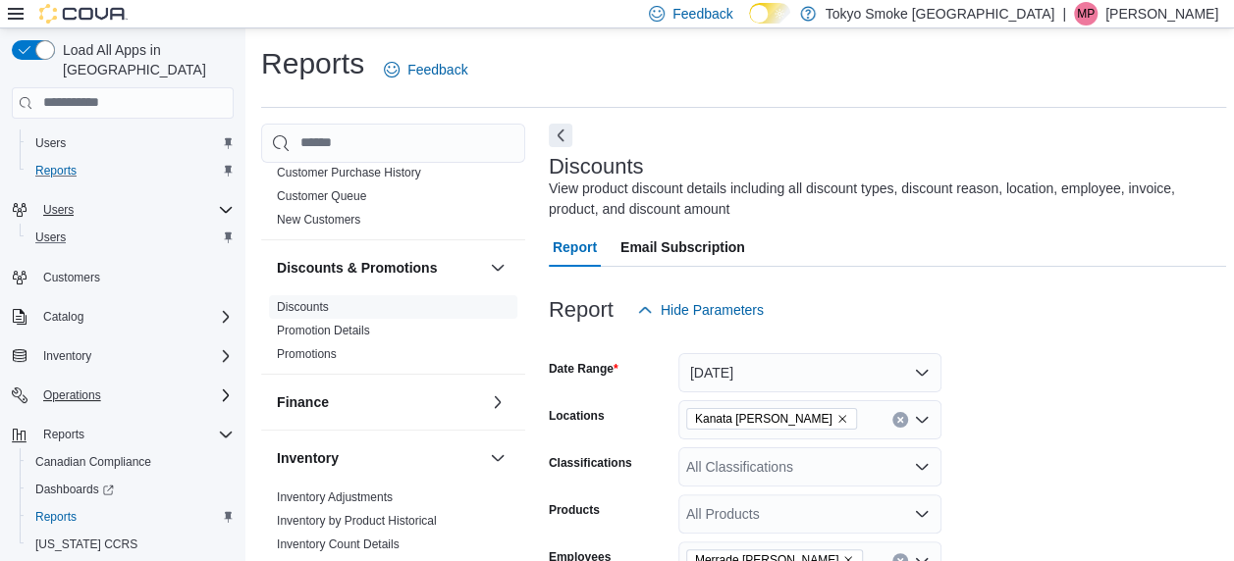
scroll to position [0, 0]
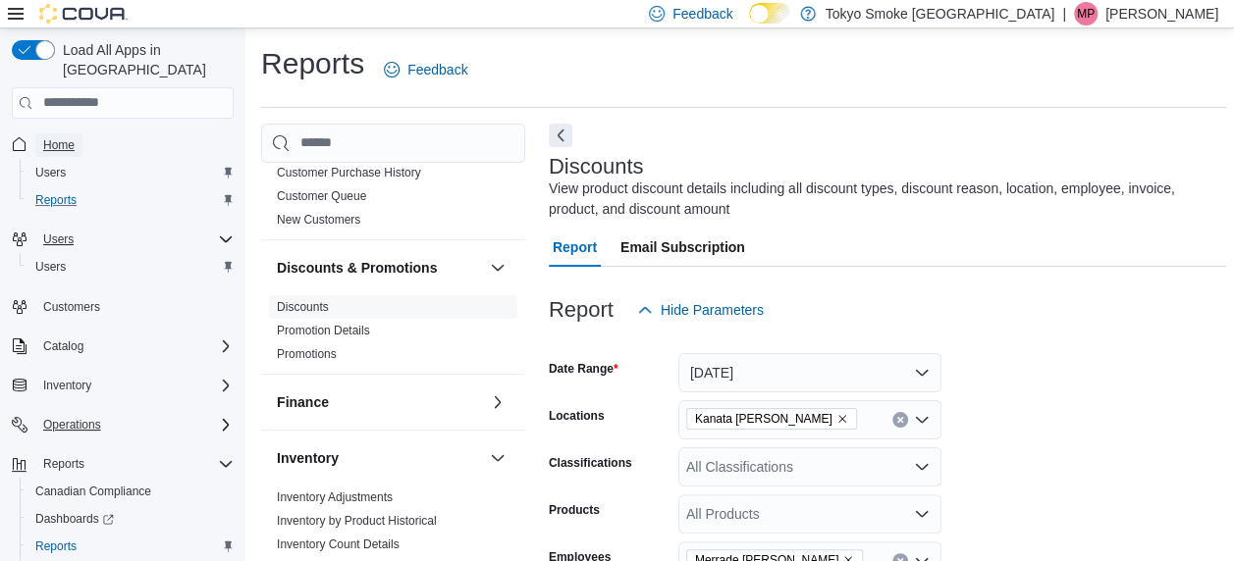
click at [72, 137] on span "Home" at bounding box center [58, 145] width 31 height 16
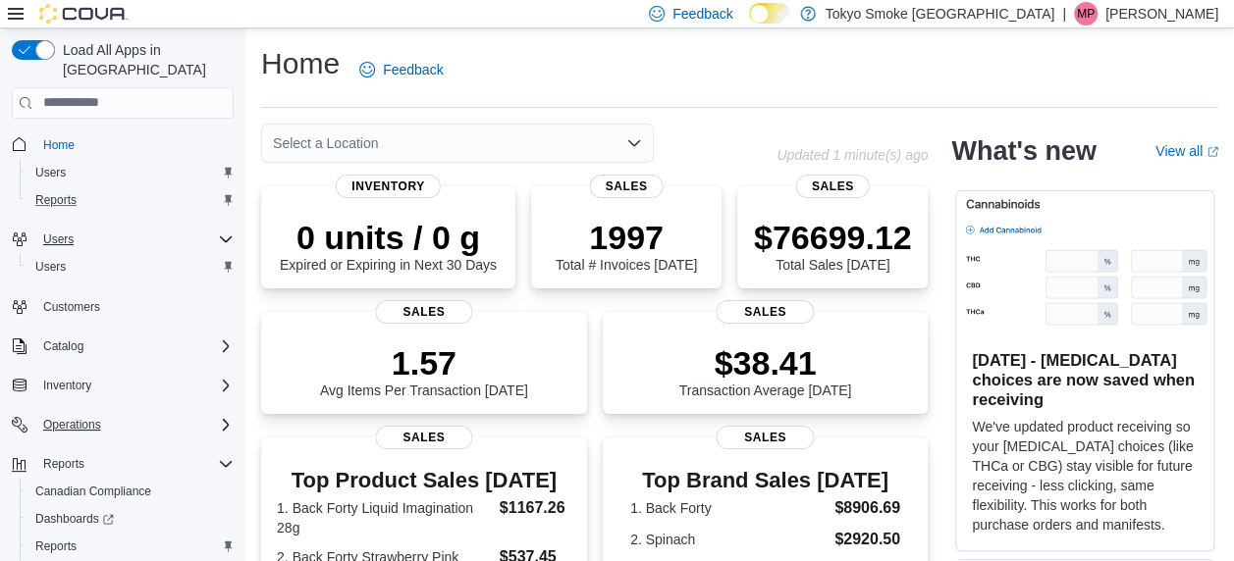
click at [430, 134] on div "Select a Location" at bounding box center [457, 143] width 393 height 39
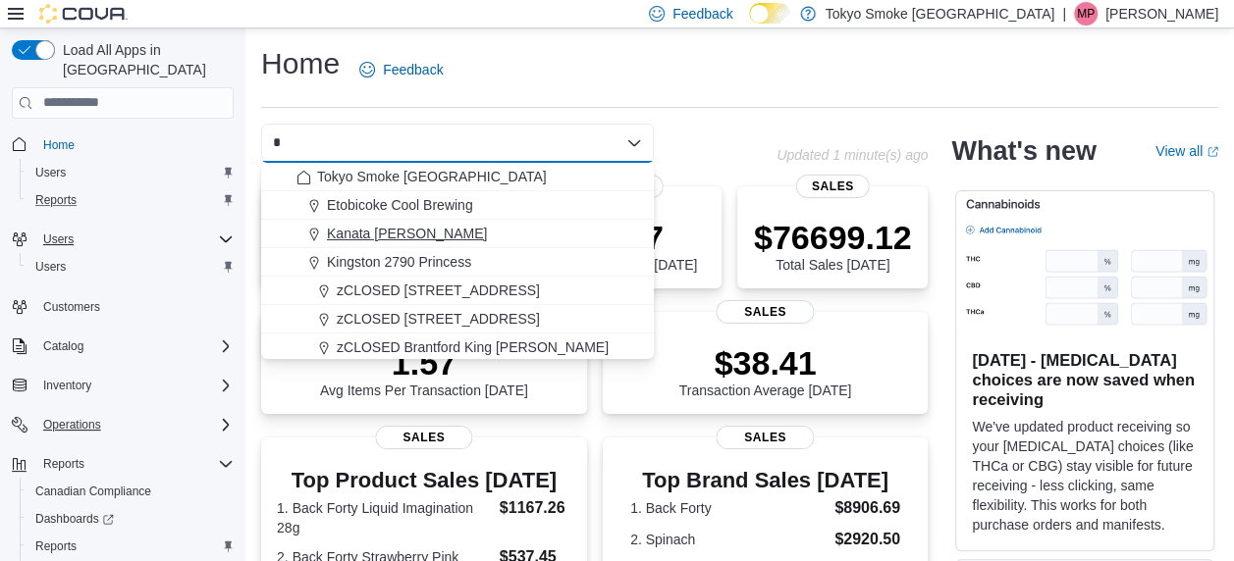
type input "*"
click at [413, 240] on span "Kanata Earl Grey" at bounding box center [407, 234] width 160 height 20
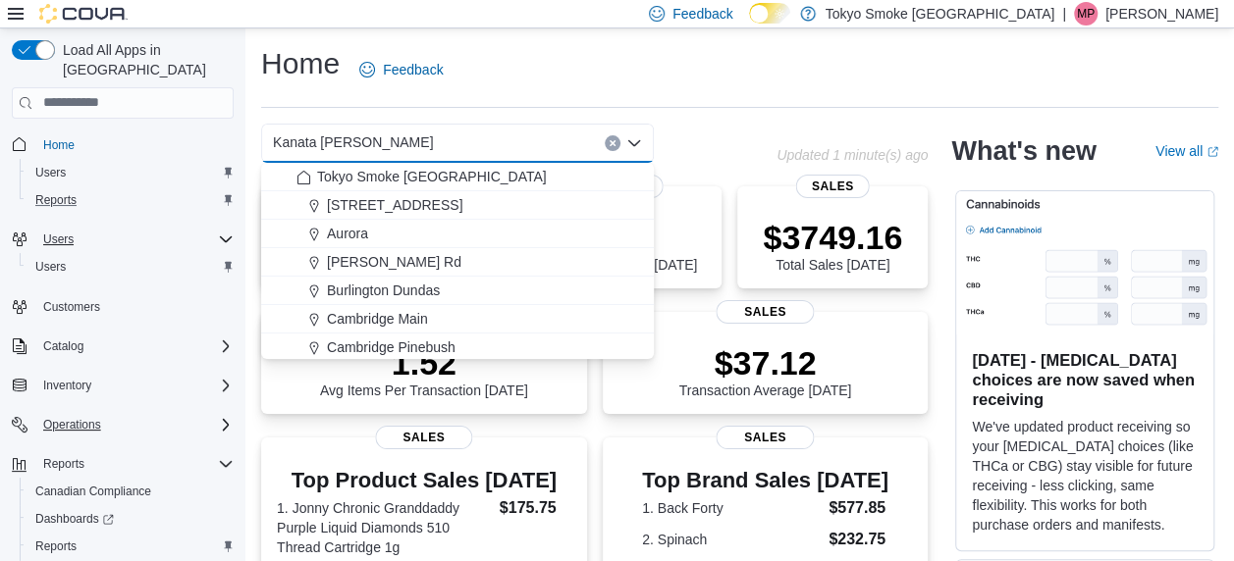
click at [603, 140] on div "Kanata Earl Grey" at bounding box center [457, 143] width 393 height 39
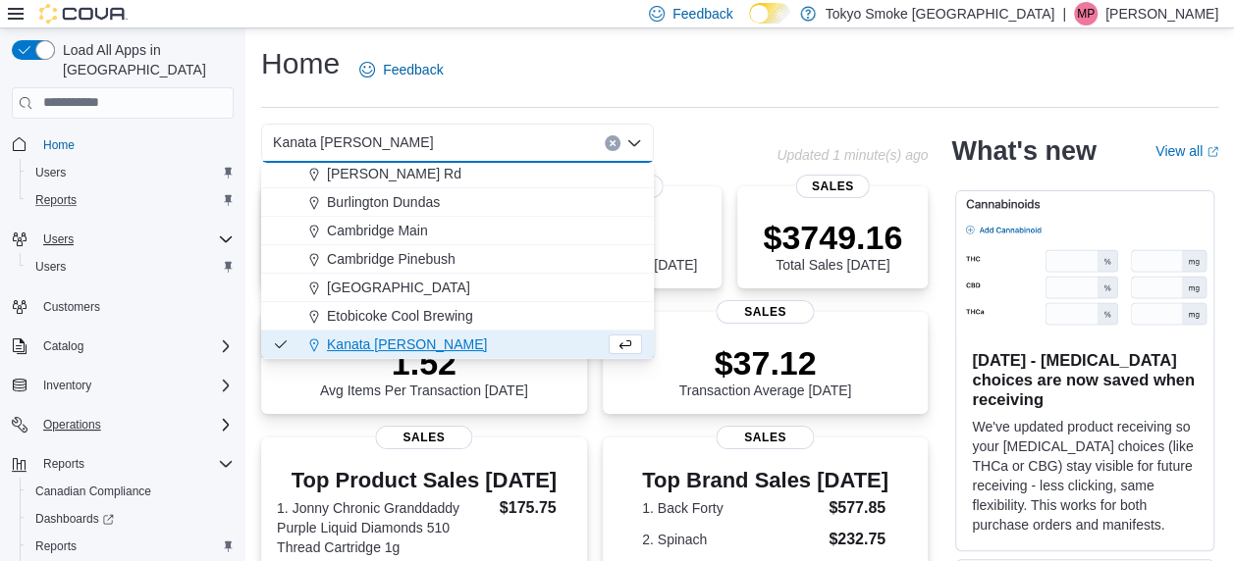
click at [610, 137] on button "Clear input" at bounding box center [613, 143] width 16 height 16
